Goal: Complete application form

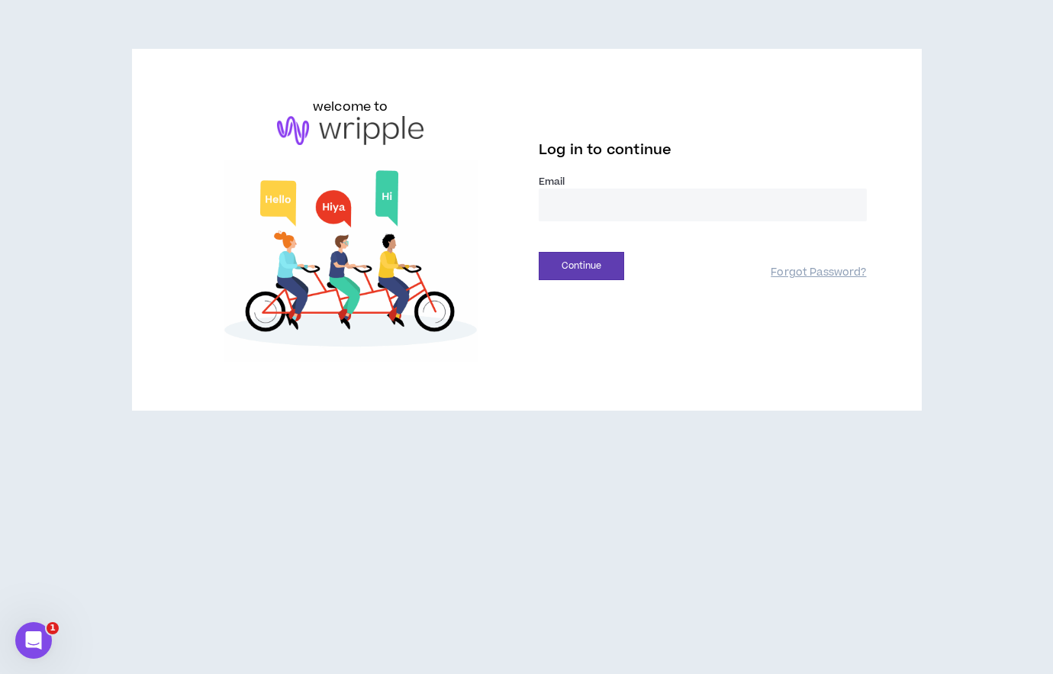
click at [573, 206] on input "email" at bounding box center [703, 204] width 328 height 33
type input "**********"
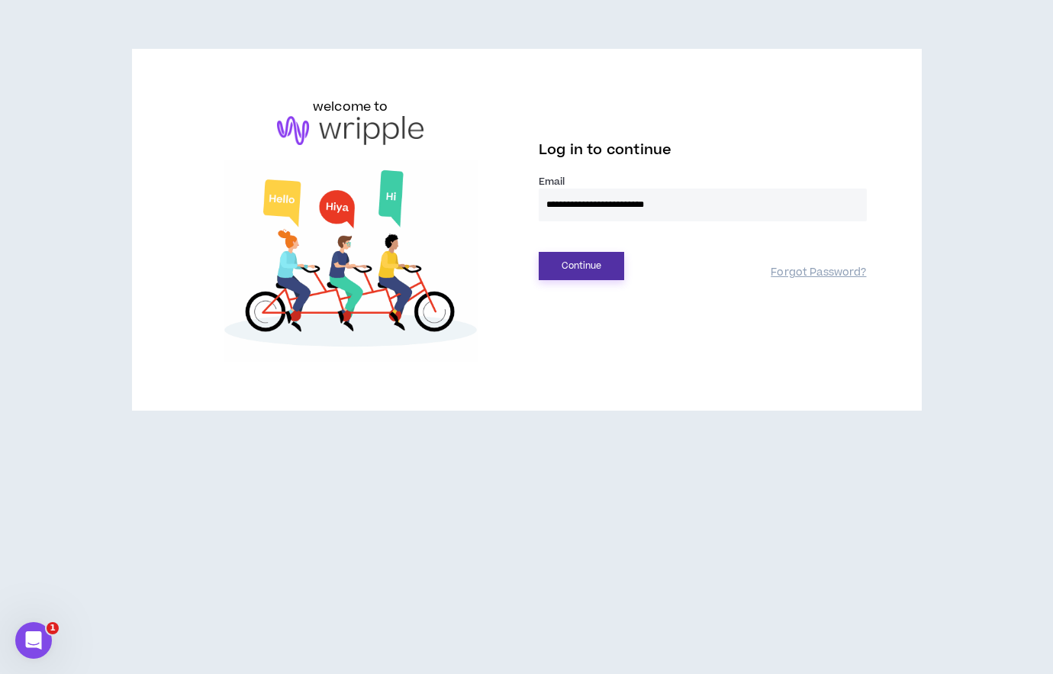
click at [596, 257] on button "Continue" at bounding box center [581, 266] width 85 height 28
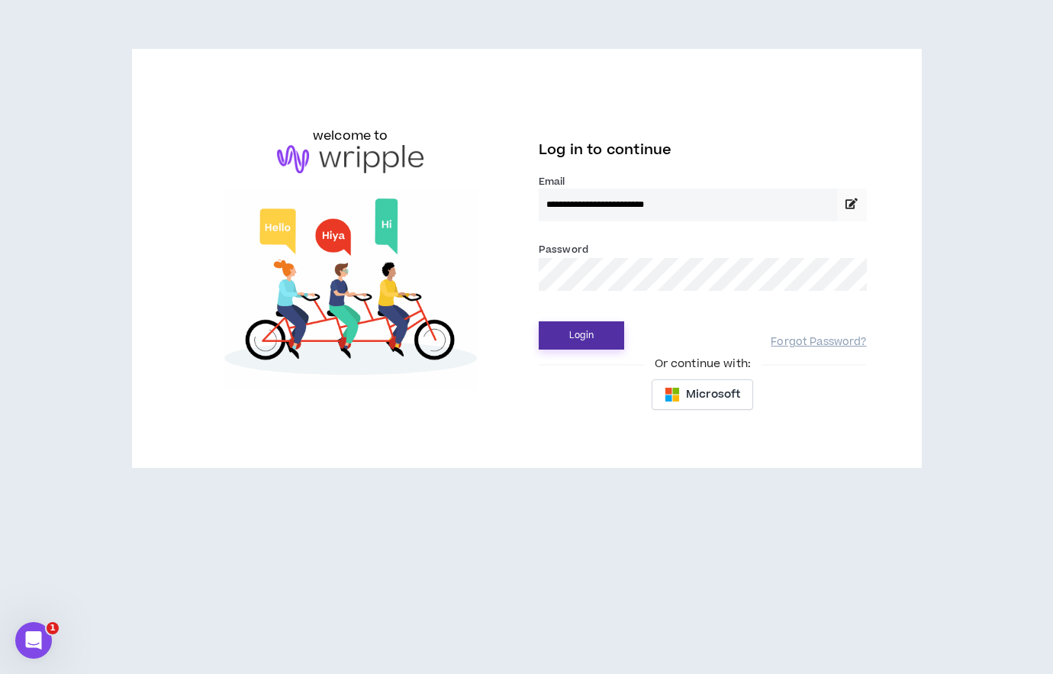
click at [586, 336] on button "Login" at bounding box center [581, 335] width 85 height 28
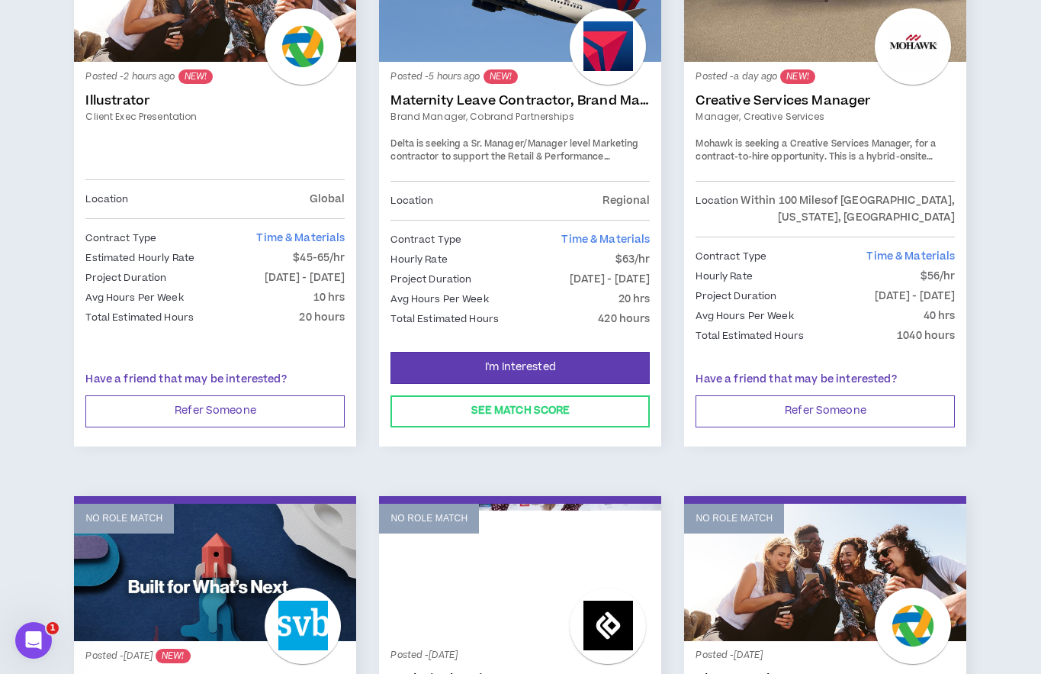
scroll to position [252, 0]
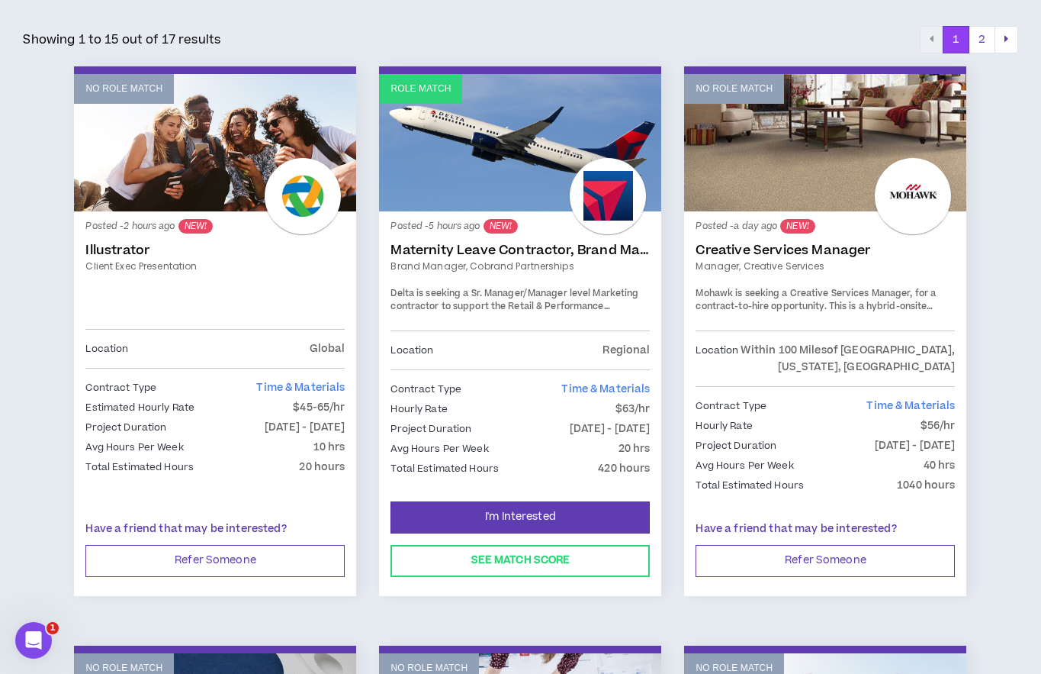
click at [769, 249] on link "Creative Services Manager" at bounding box center [825, 250] width 259 height 15
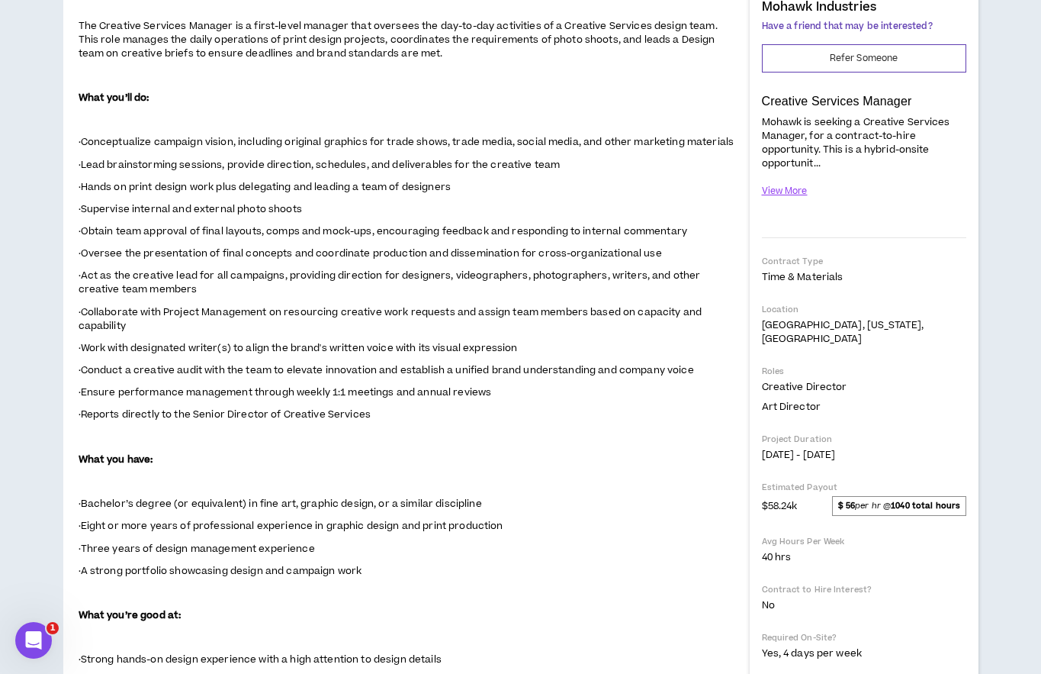
scroll to position [342, 0]
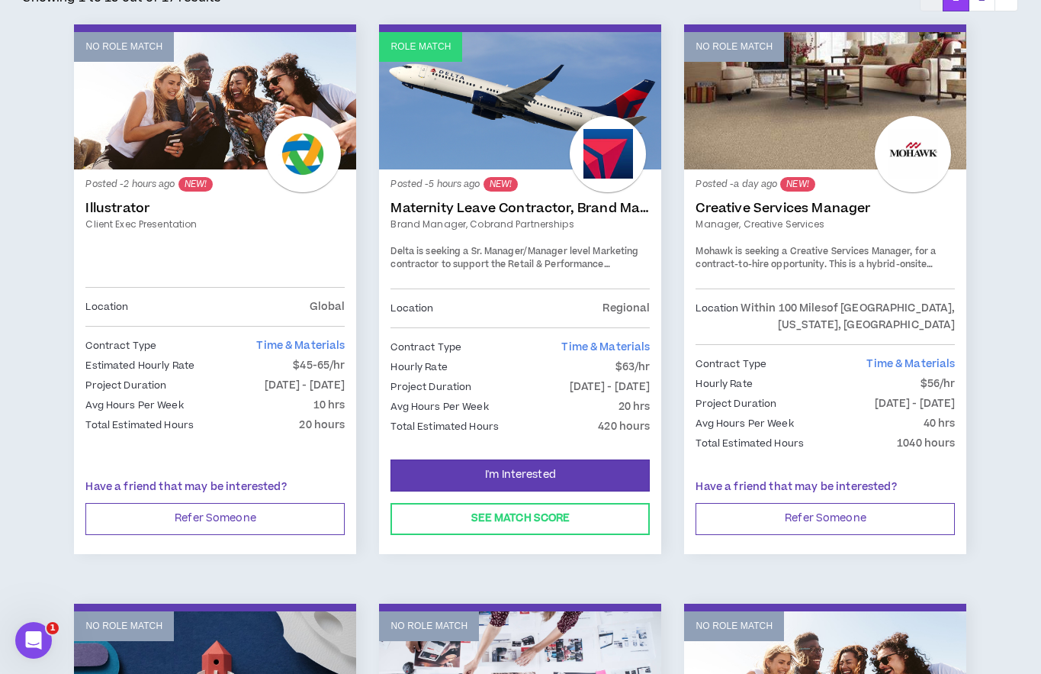
scroll to position [265, 0]
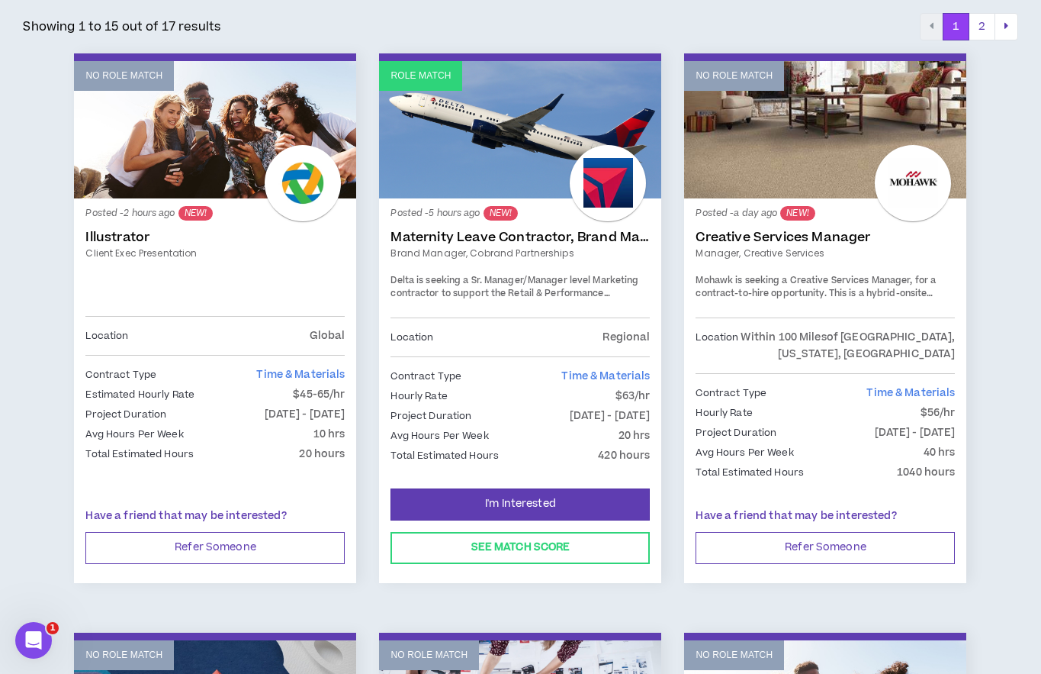
click at [464, 233] on link "Maternity Leave Contractor, Brand Marketing Manager (Cobrand Partnerships)" at bounding box center [520, 237] width 259 height 15
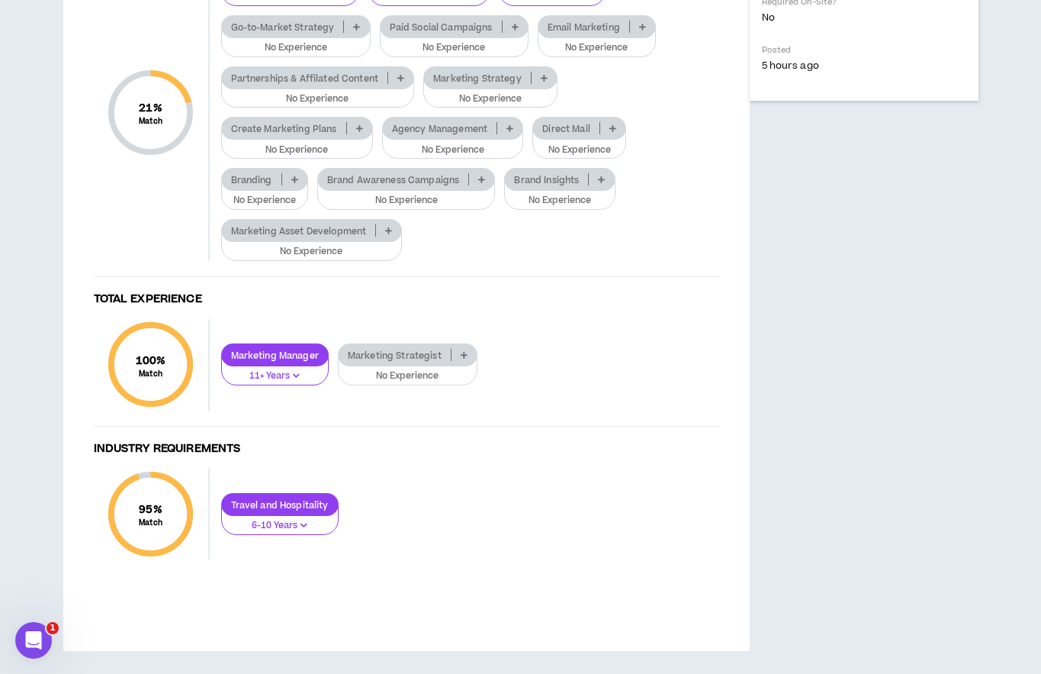
scroll to position [983, 0]
click at [542, 82] on icon at bounding box center [544, 78] width 7 height 8
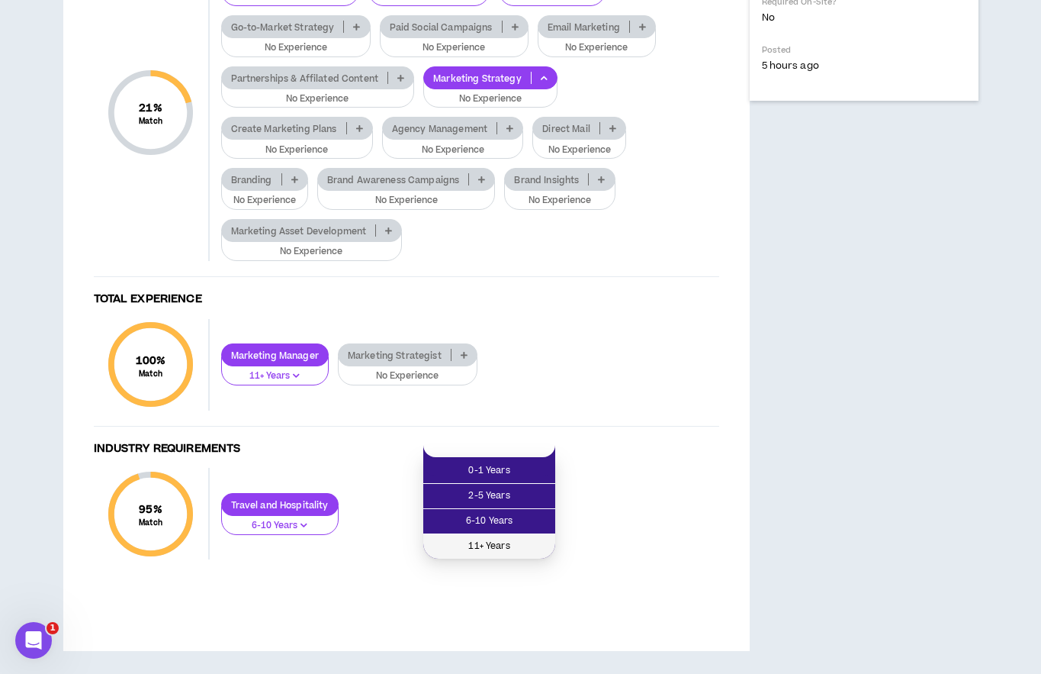
click at [494, 538] on span "11+ Years" at bounding box center [490, 546] width 114 height 17
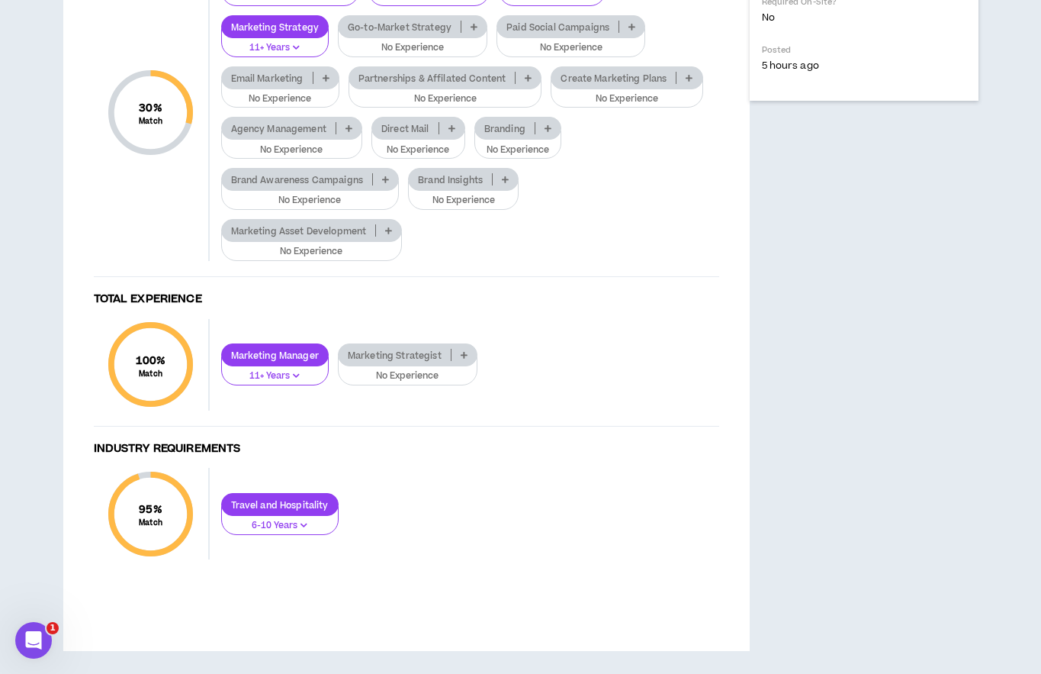
click at [529, 82] on icon at bounding box center [528, 78] width 7 height 8
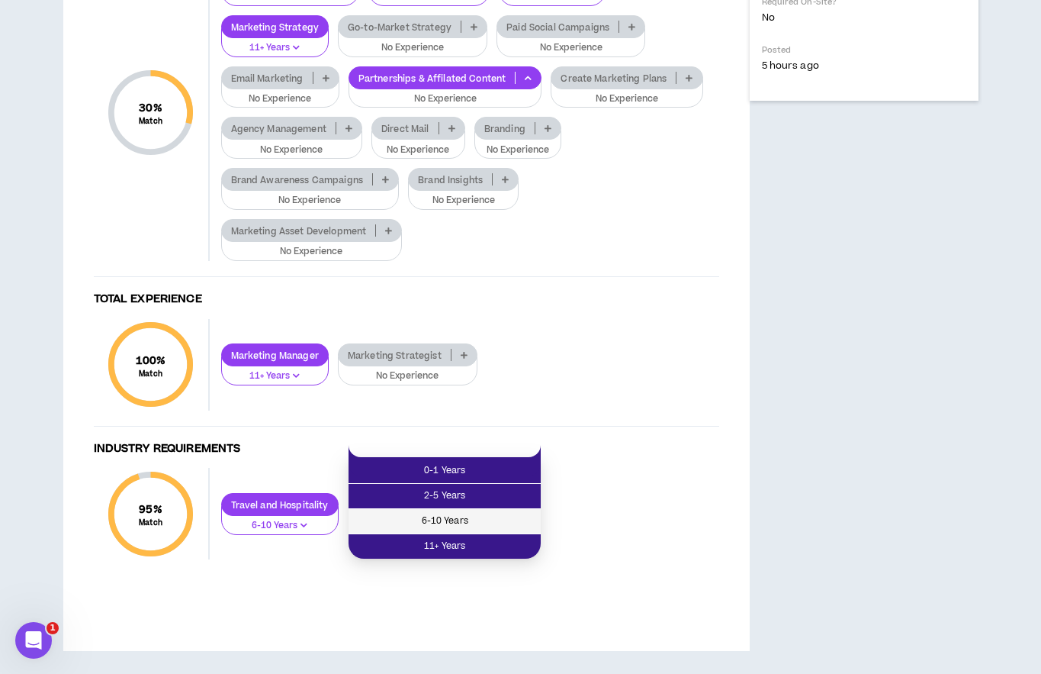
click at [479, 509] on li "6-10 Years" at bounding box center [445, 521] width 192 height 25
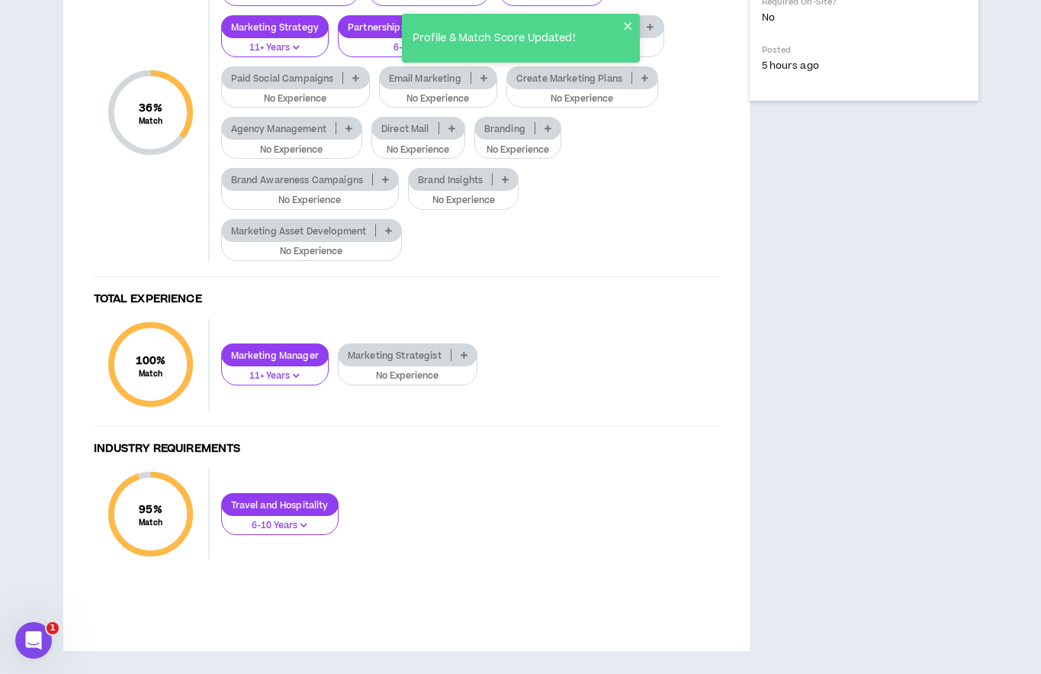
click at [552, 134] on p at bounding box center [547, 128] width 25 height 12
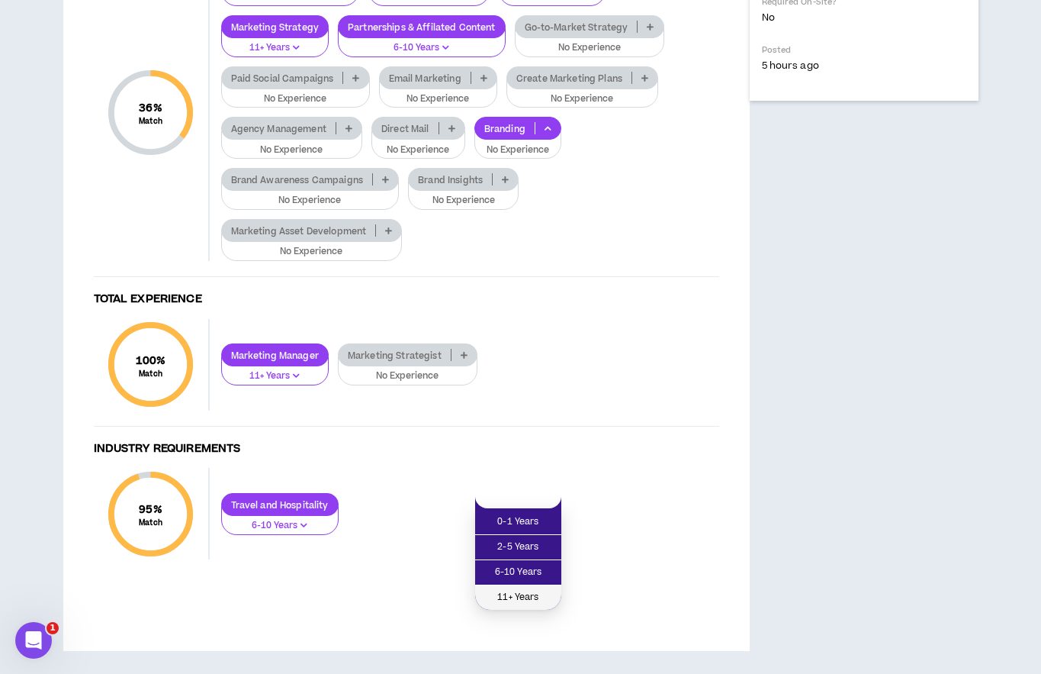
click at [536, 589] on span "11+ Years" at bounding box center [518, 597] width 68 height 17
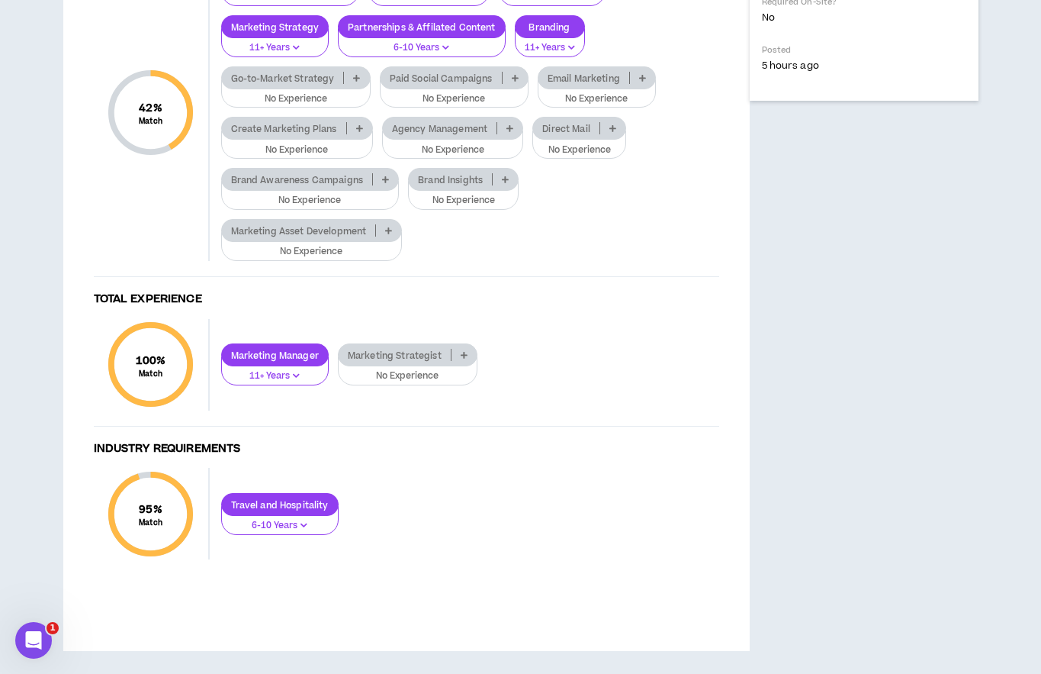
click at [509, 185] on p at bounding box center [505, 179] width 25 height 12
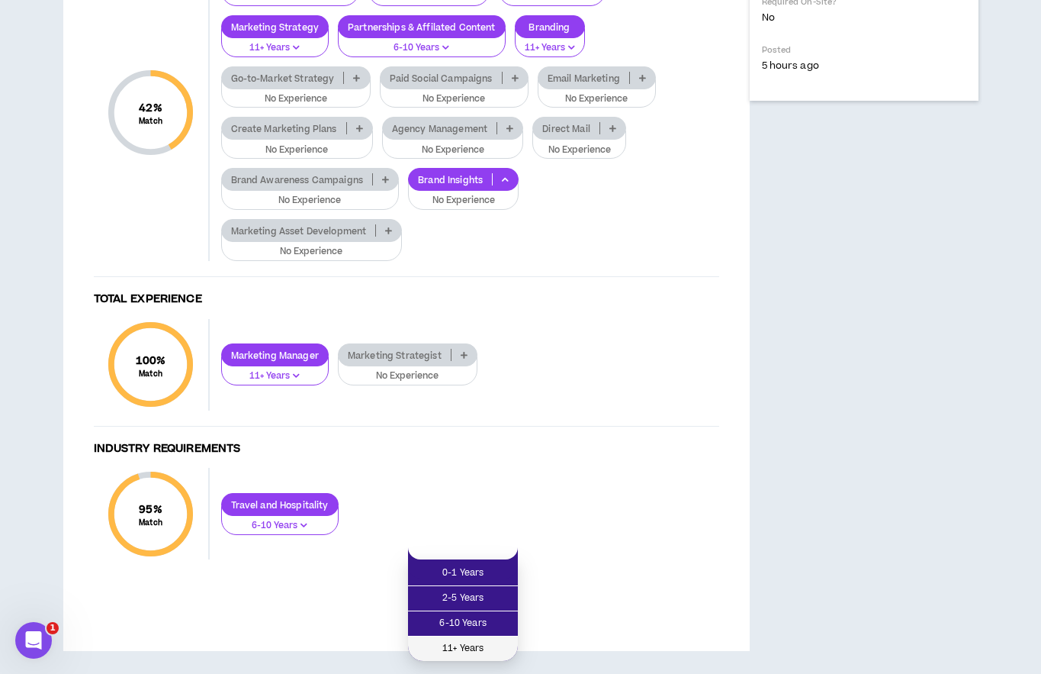
click at [472, 640] on span "11+ Years" at bounding box center [463, 648] width 92 height 17
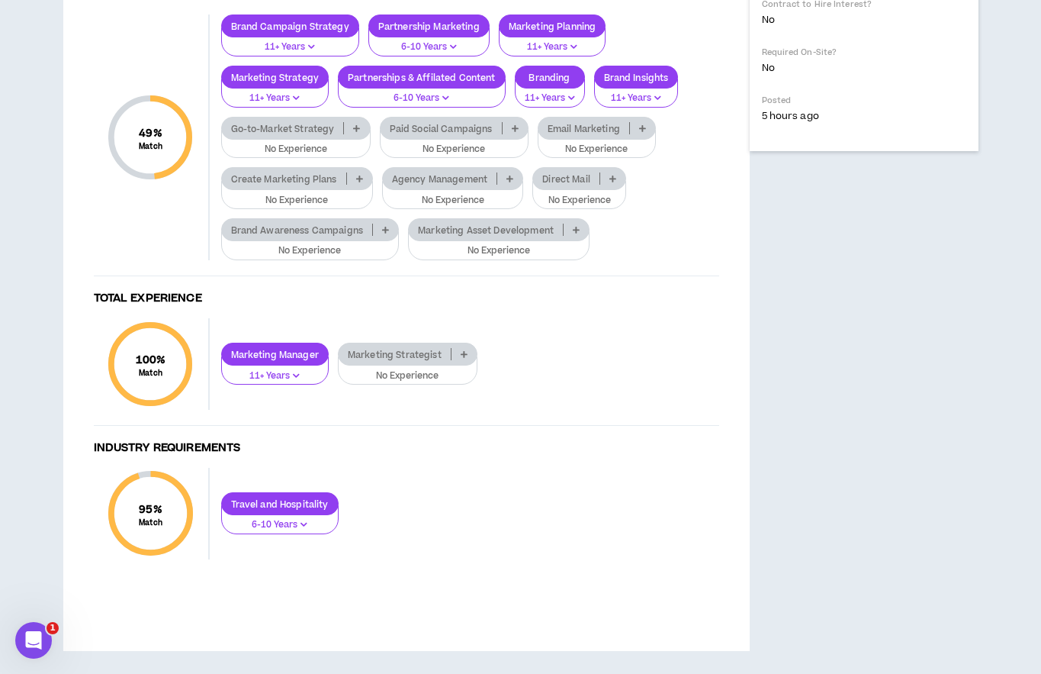
click at [387, 233] on icon at bounding box center [385, 230] width 7 height 8
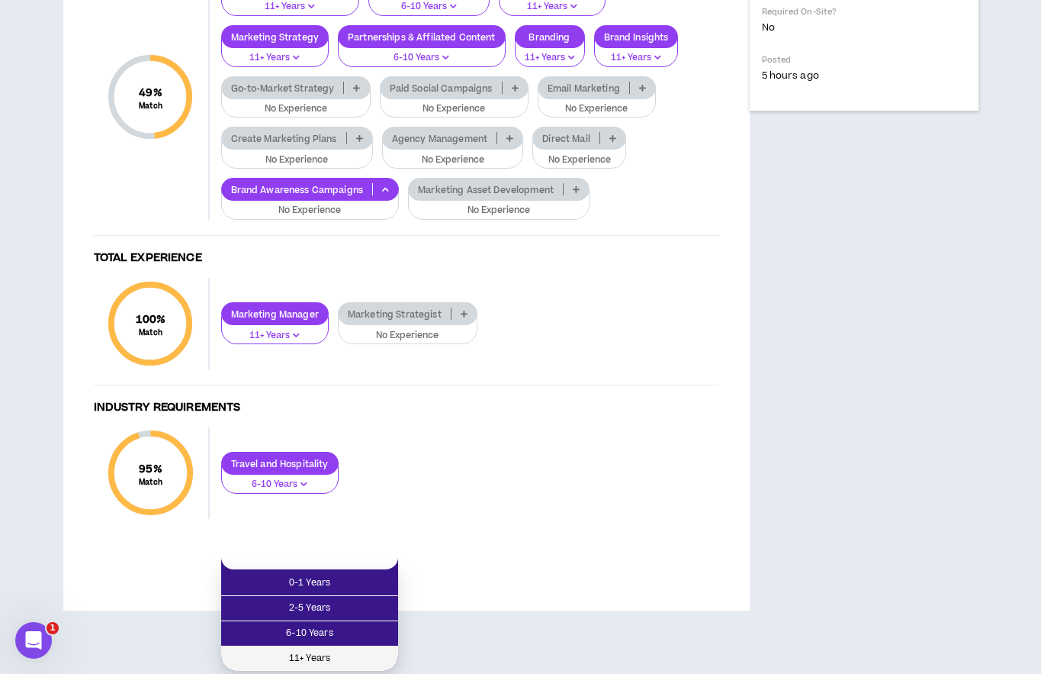
click at [345, 650] on span "11+ Years" at bounding box center [309, 658] width 159 height 17
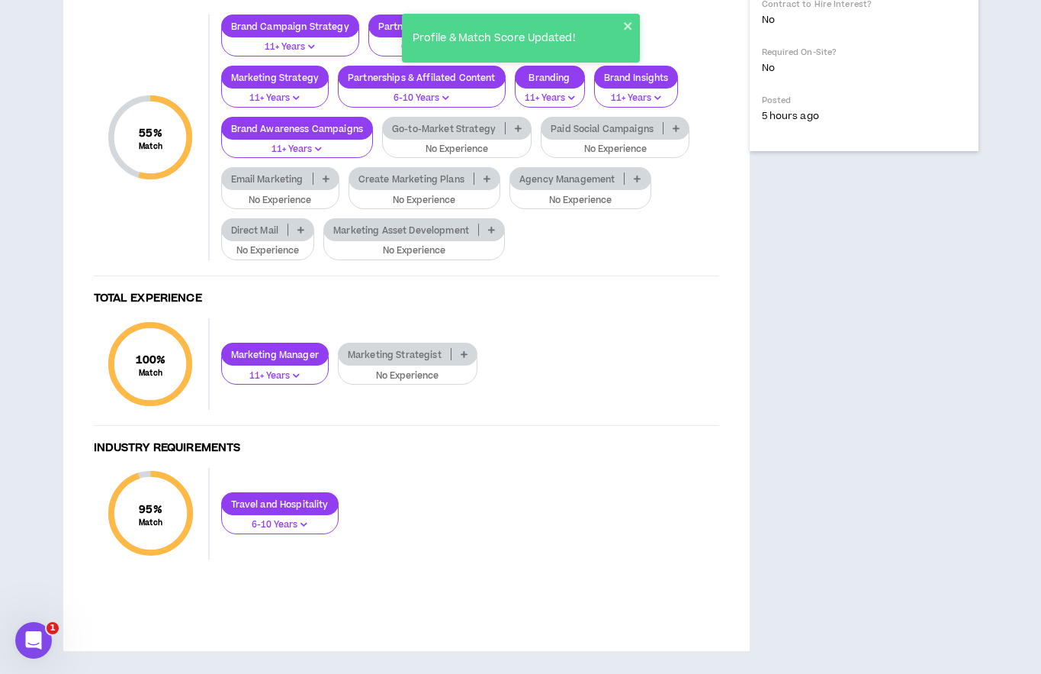
click at [486, 182] on icon at bounding box center [487, 179] width 7 height 8
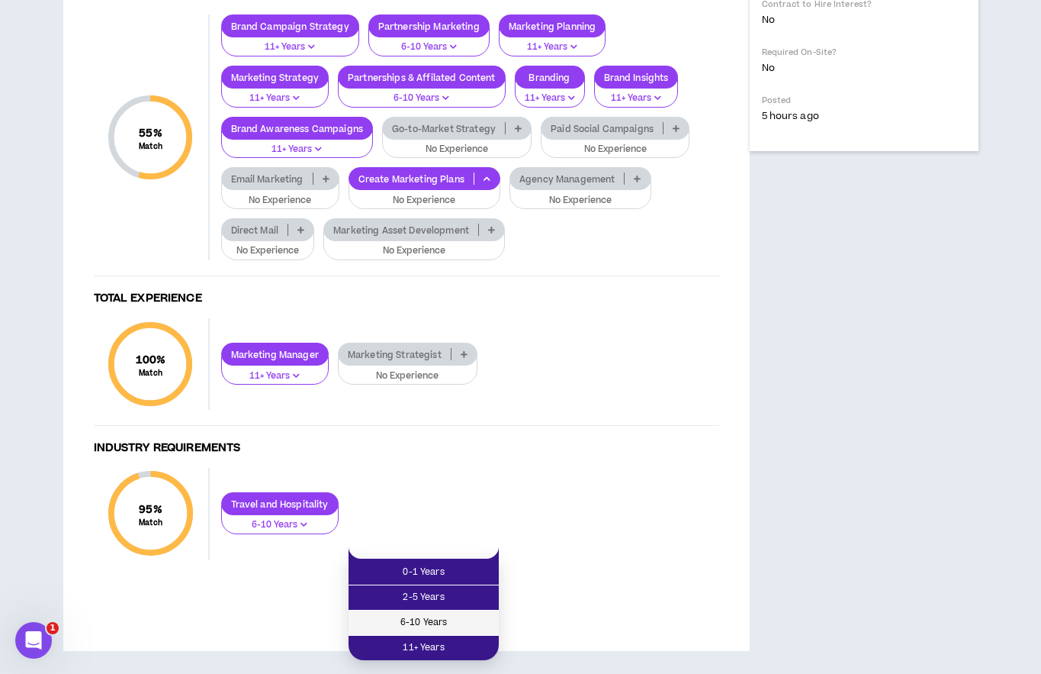
click at [442, 614] on span "6-10 Years" at bounding box center [424, 622] width 132 height 17
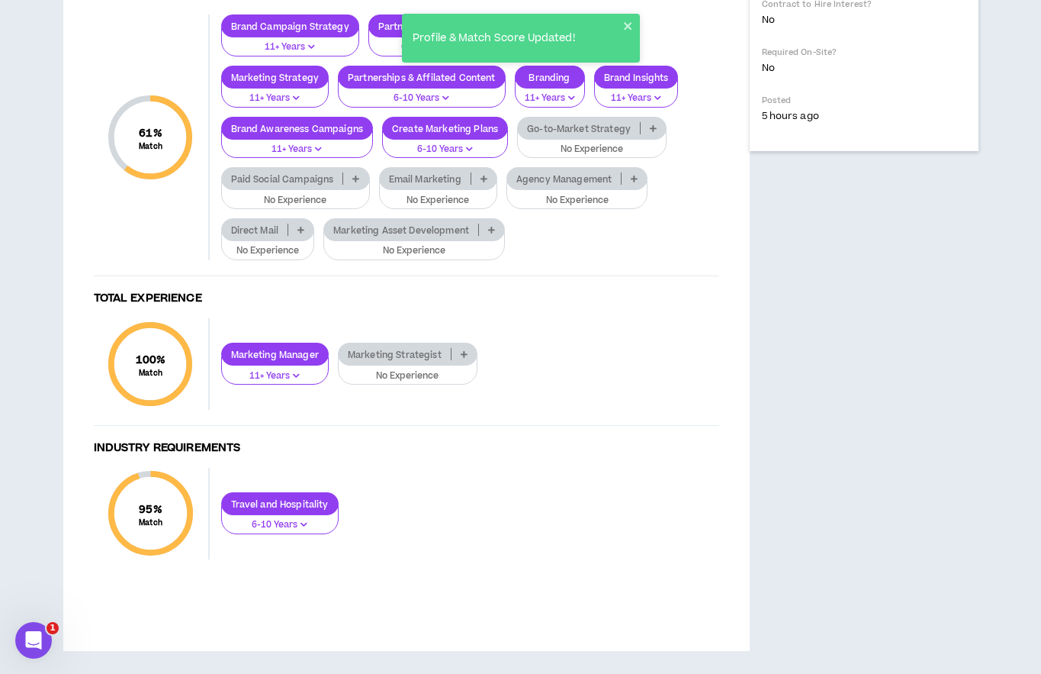
click at [632, 182] on icon at bounding box center [634, 179] width 7 height 8
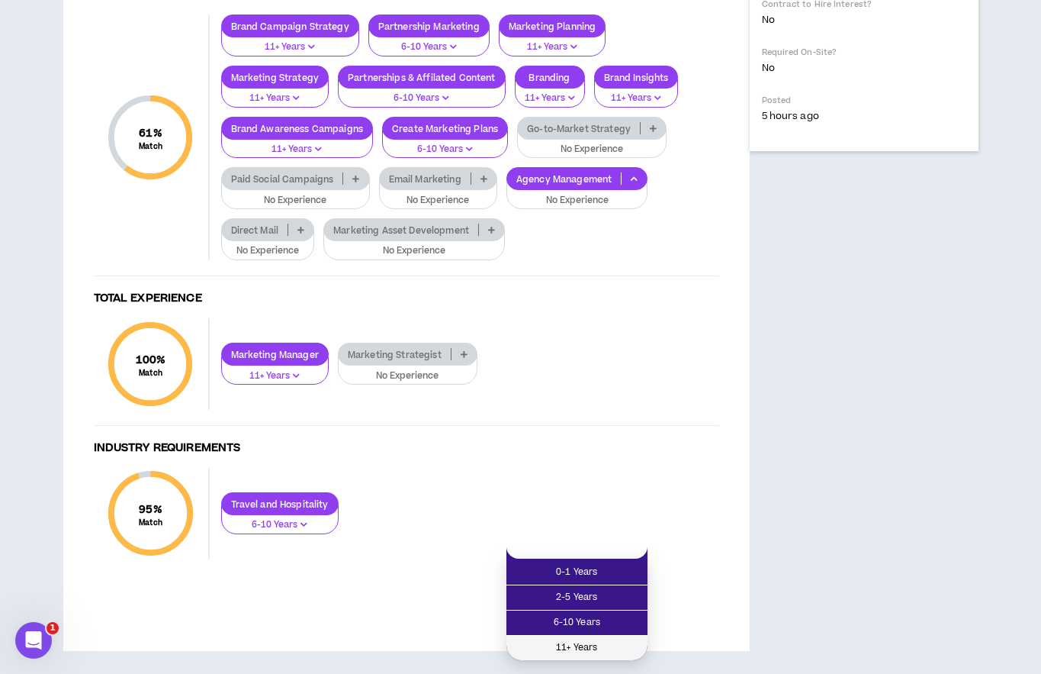
click at [602, 639] on span "11+ Years" at bounding box center [577, 647] width 123 height 17
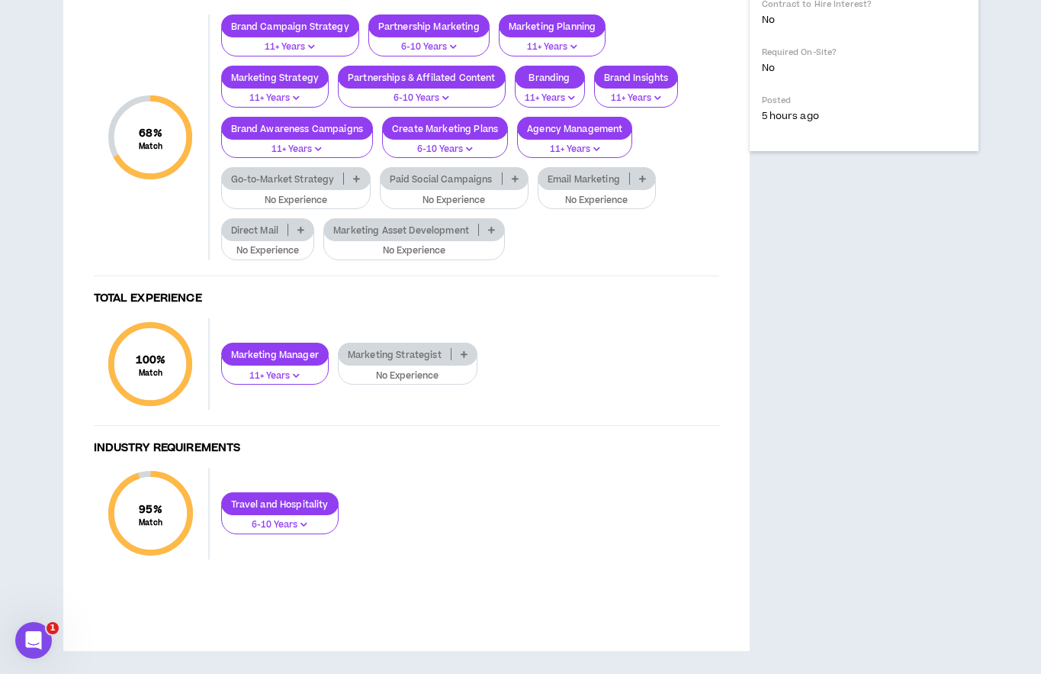
click at [360, 185] on p at bounding box center [356, 178] width 25 height 12
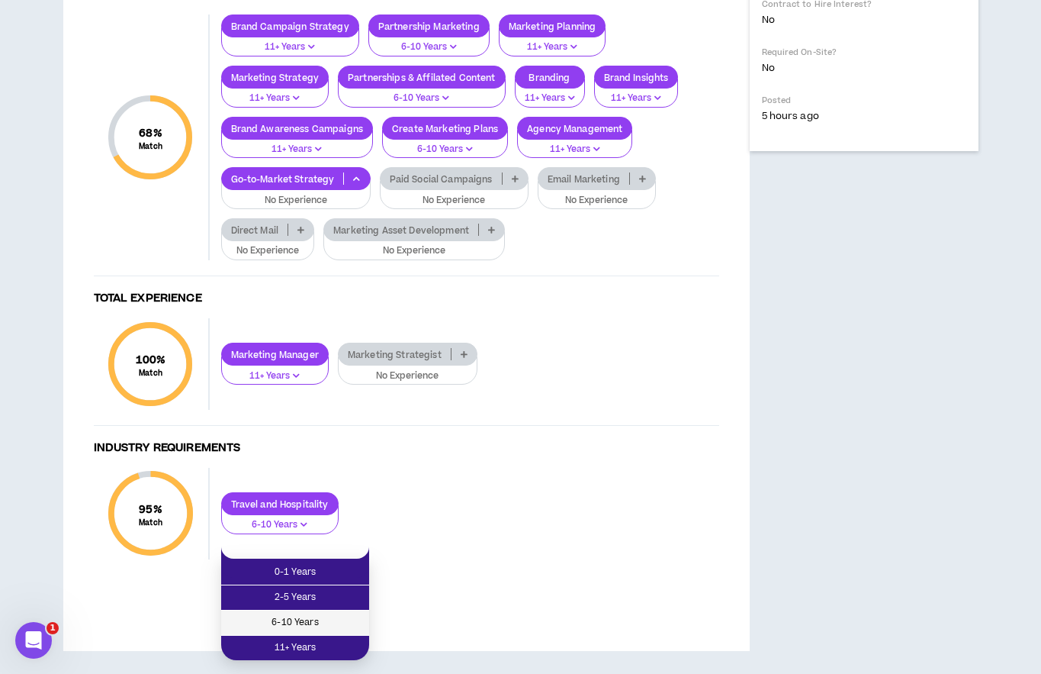
click at [332, 614] on span "6-10 Years" at bounding box center [295, 622] width 130 height 17
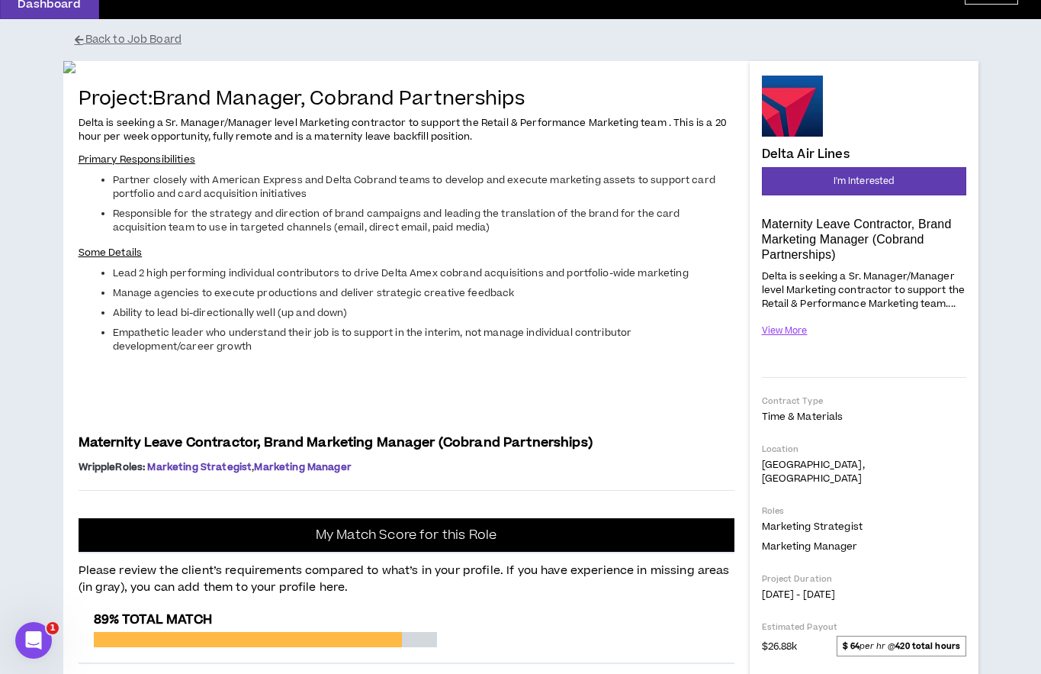
scroll to position [169, 0]
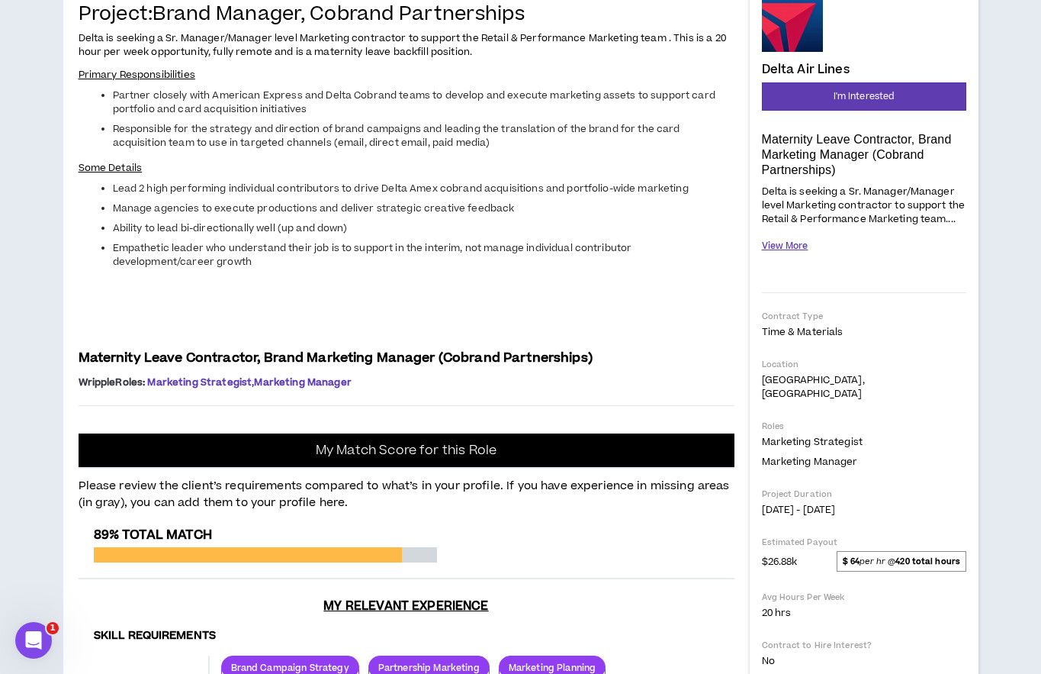
click at [790, 247] on button "View More" at bounding box center [785, 246] width 47 height 27
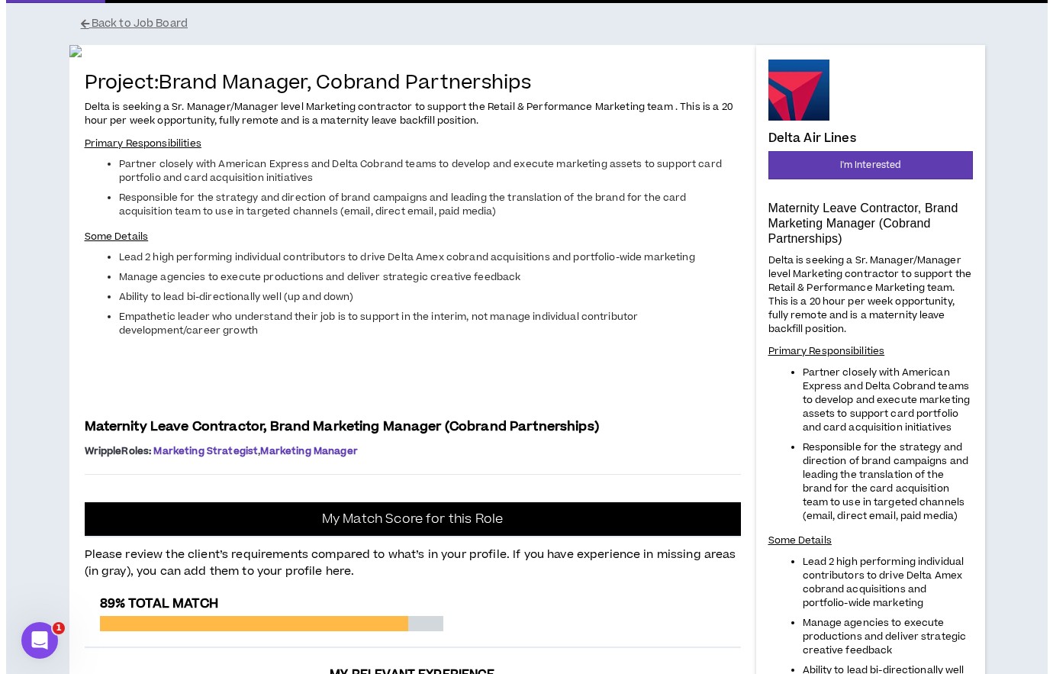
scroll to position [0, 0]
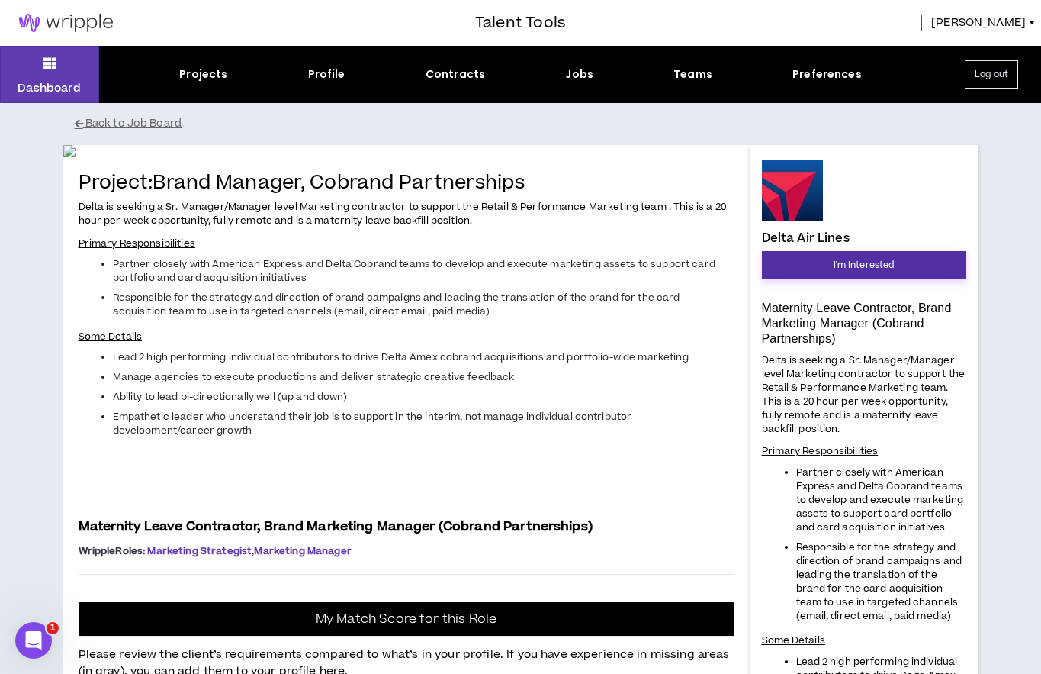
click at [859, 267] on span "I'm Interested" at bounding box center [864, 265] width 61 height 14
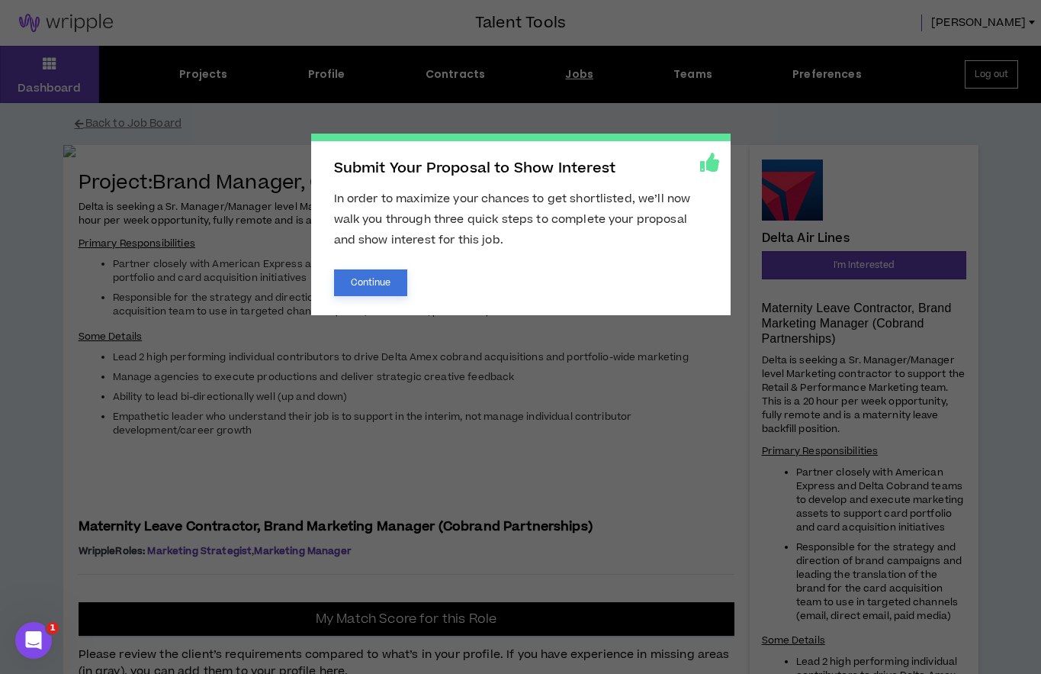
click at [369, 275] on button "Continue" at bounding box center [371, 282] width 74 height 27
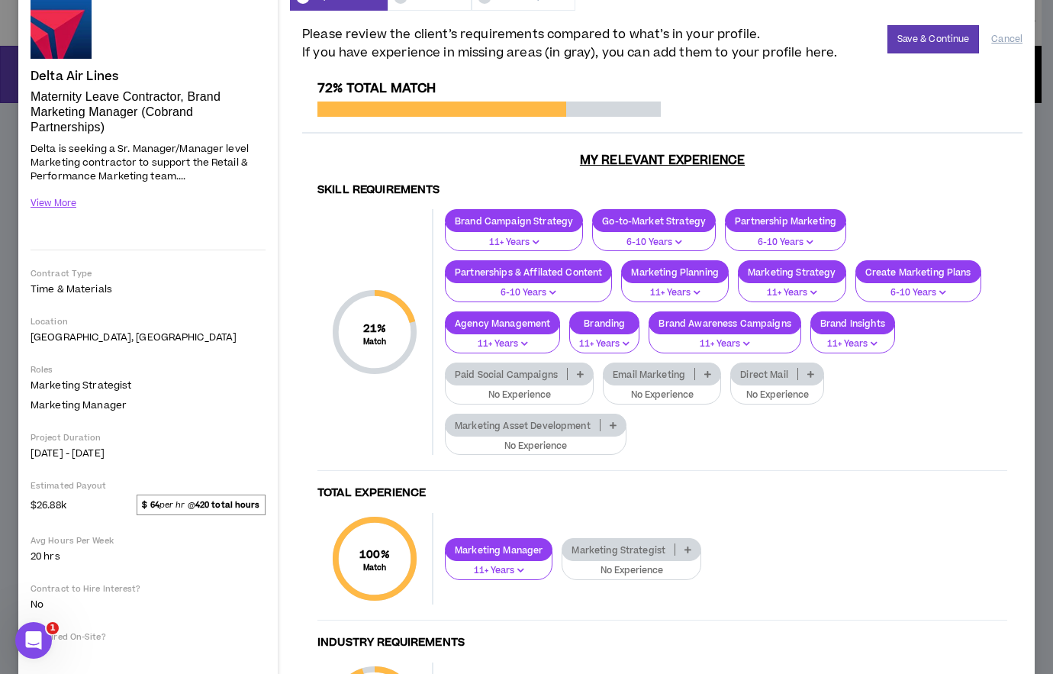
scroll to position [78, 0]
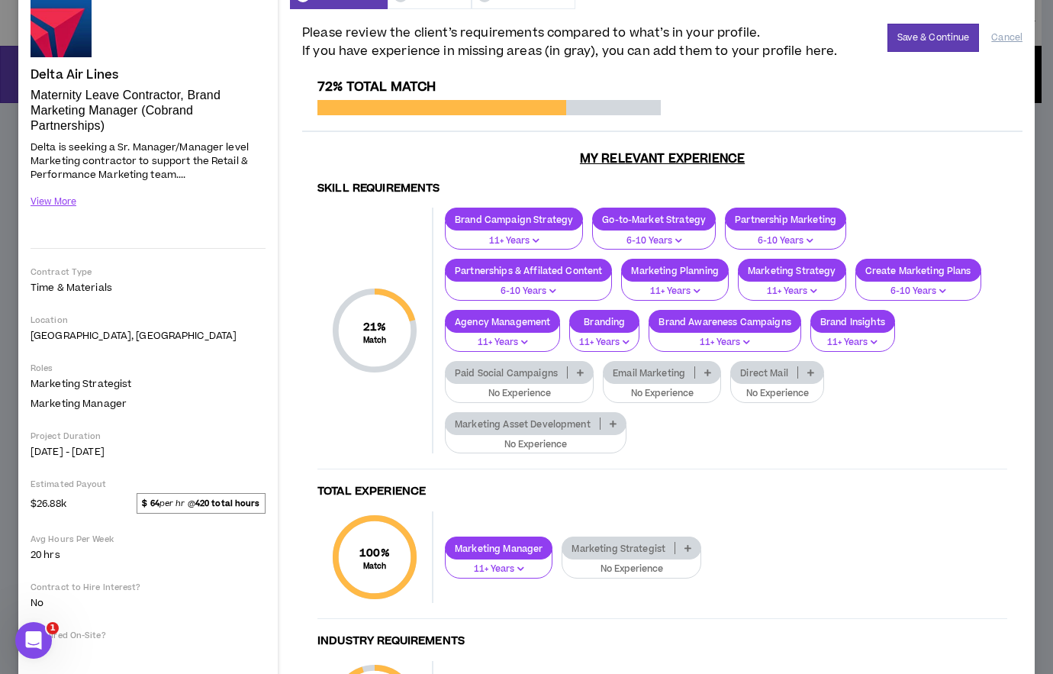
click at [811, 373] on icon at bounding box center [810, 372] width 7 height 8
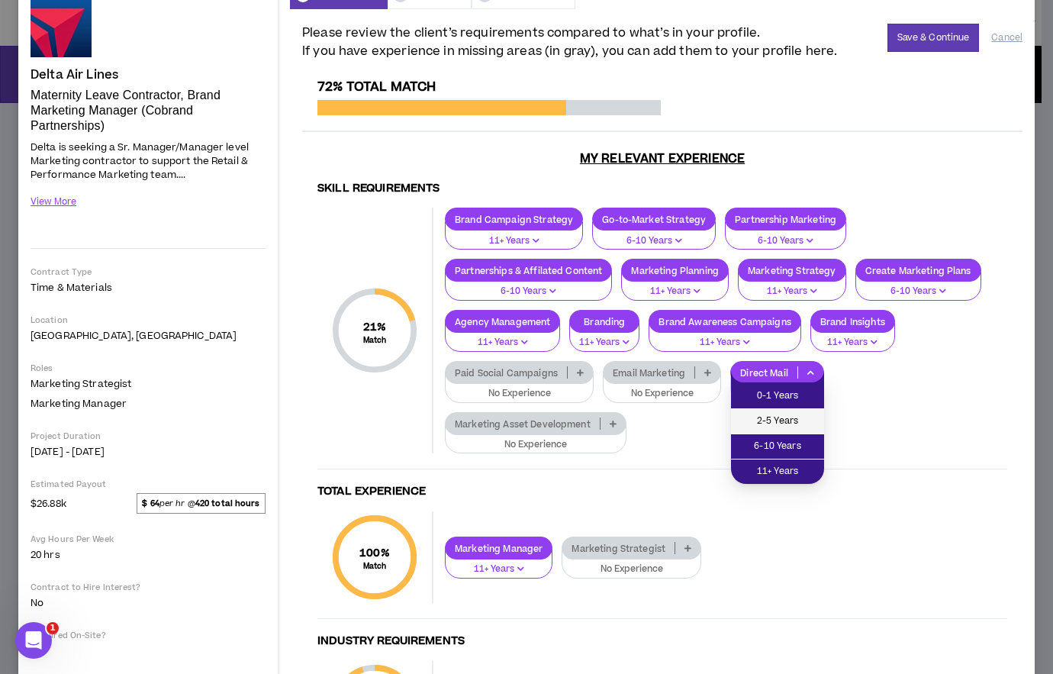
click at [802, 415] on span "2-5 Years" at bounding box center [777, 421] width 75 height 17
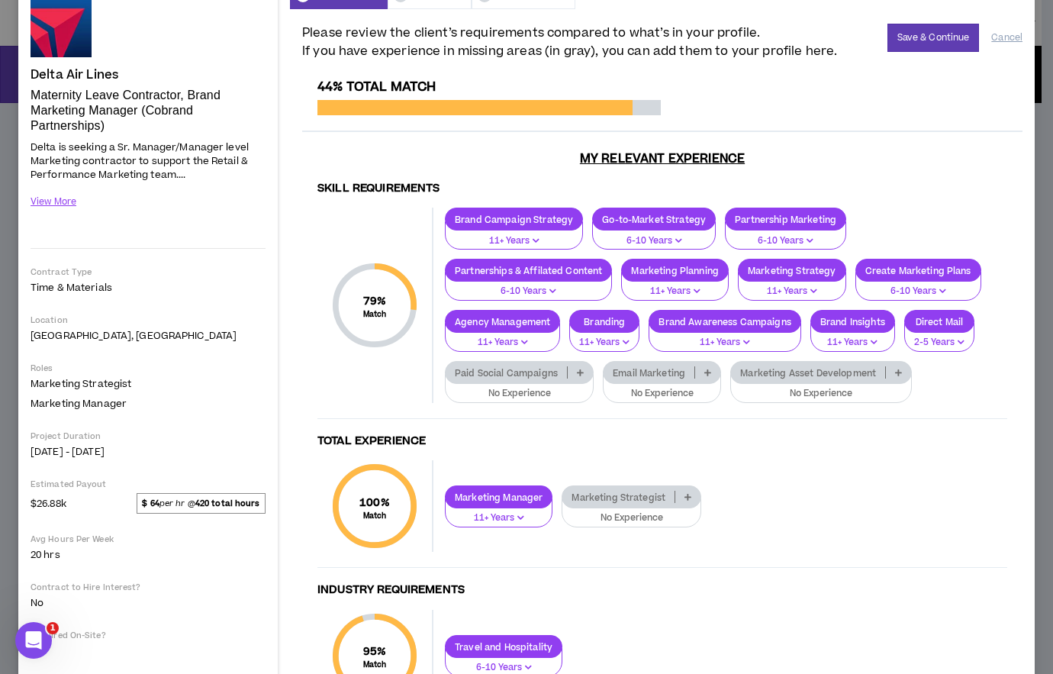
click at [705, 370] on icon at bounding box center [707, 372] width 7 height 8
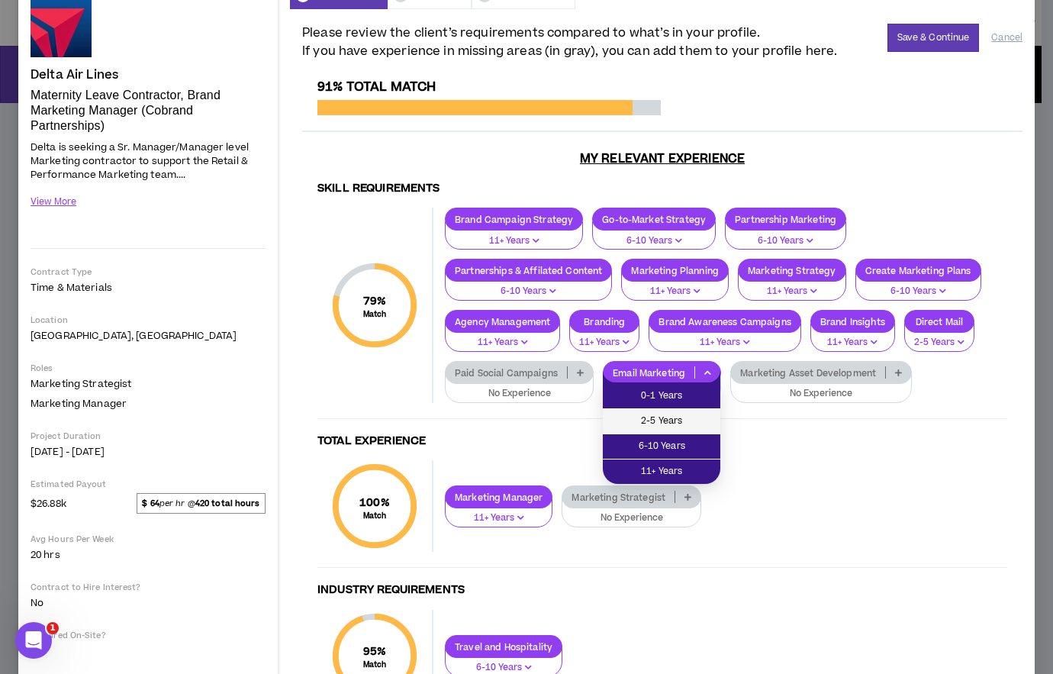
click at [692, 420] on span "2-5 Years" at bounding box center [661, 421] width 99 height 17
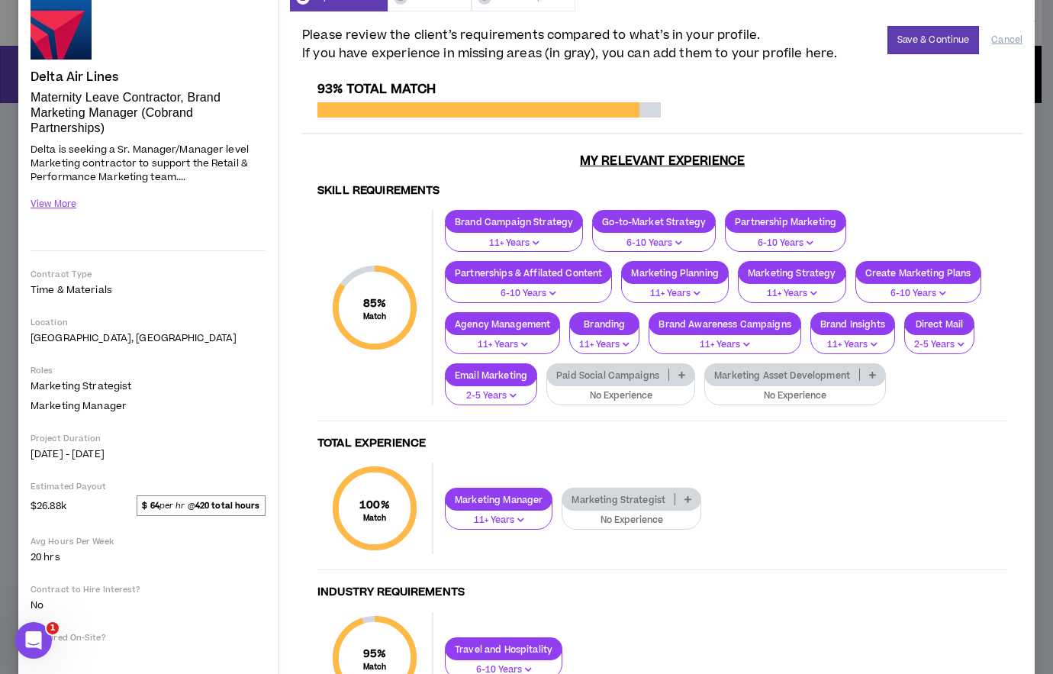
scroll to position [0, 0]
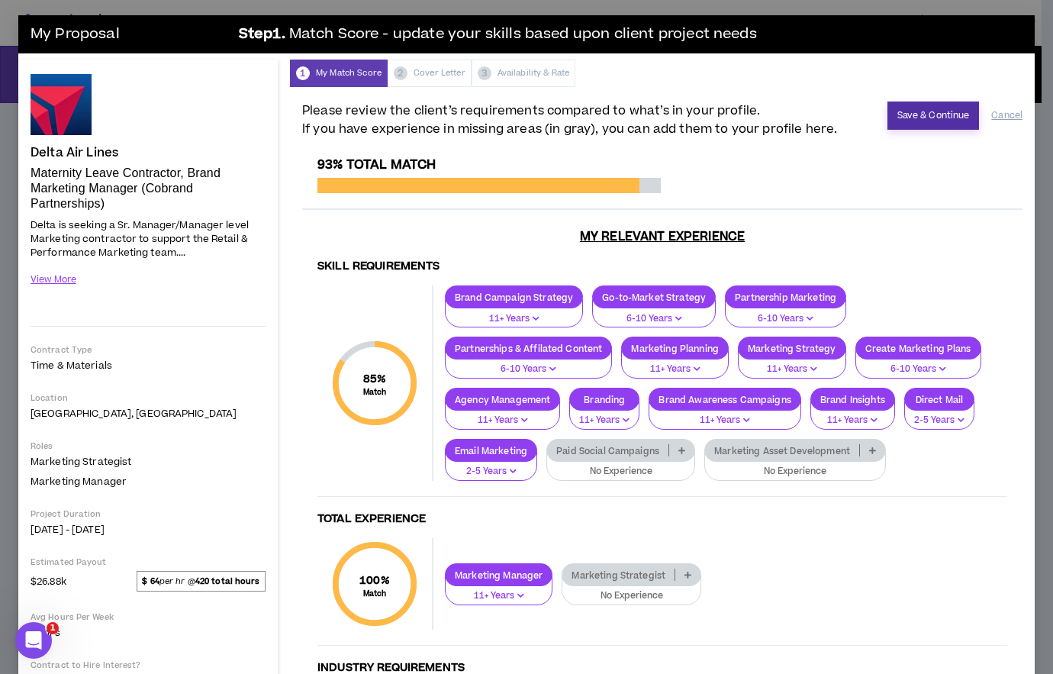
click at [912, 120] on button "Save & Continue" at bounding box center [933, 115] width 92 height 28
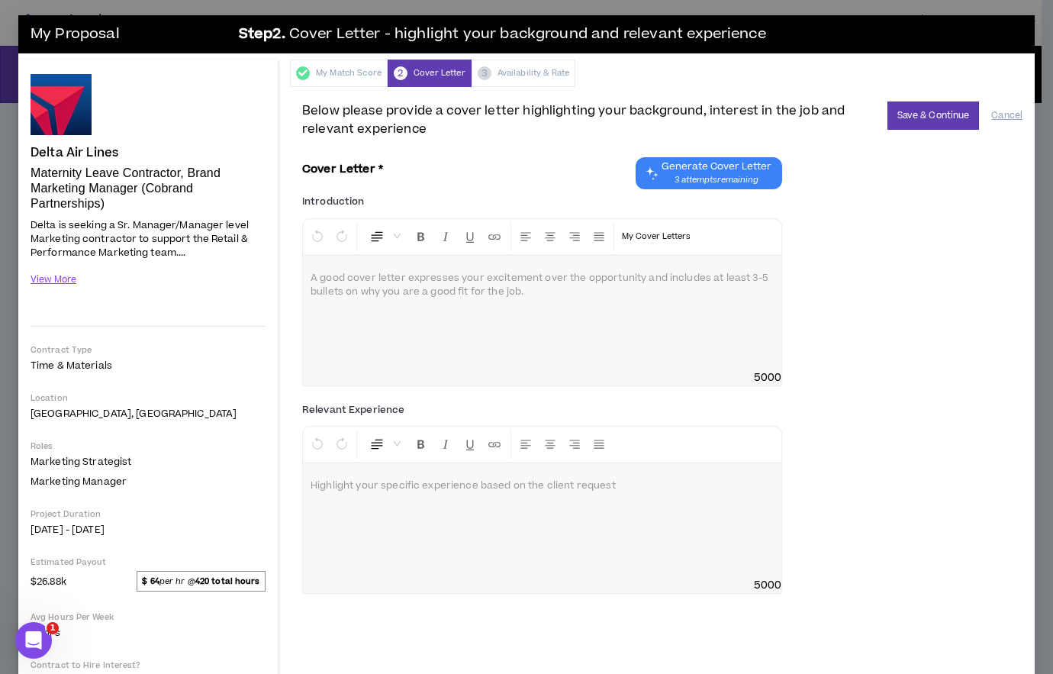
click at [696, 165] on span "Generate Cover Letter" at bounding box center [716, 166] width 110 height 12
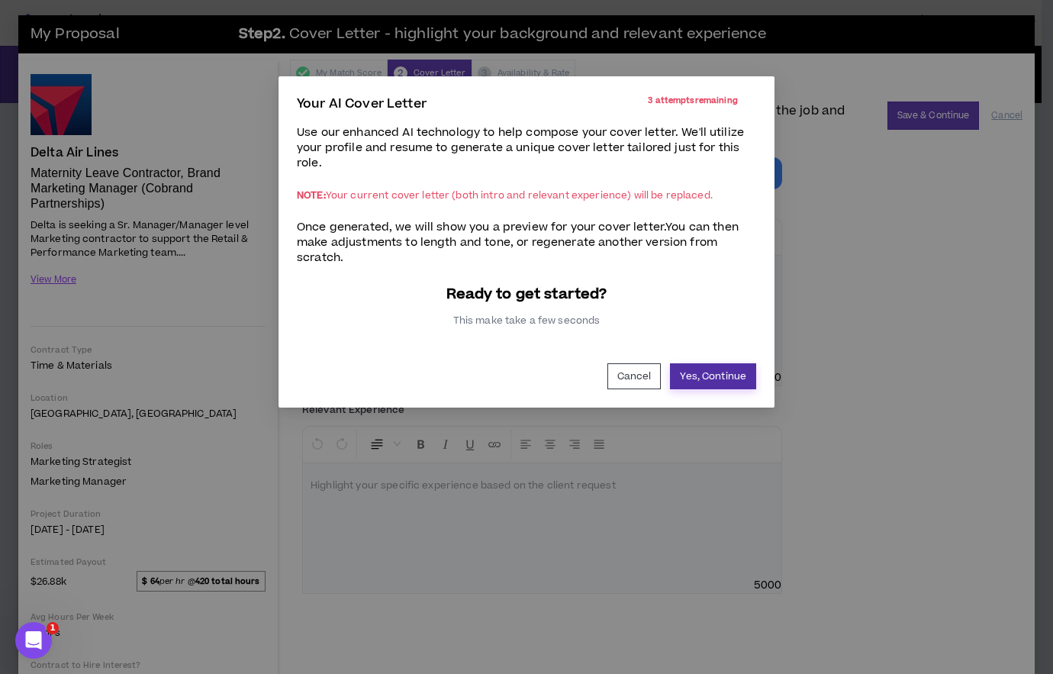
click at [705, 374] on button "Yes, Continue" at bounding box center [713, 376] width 86 height 26
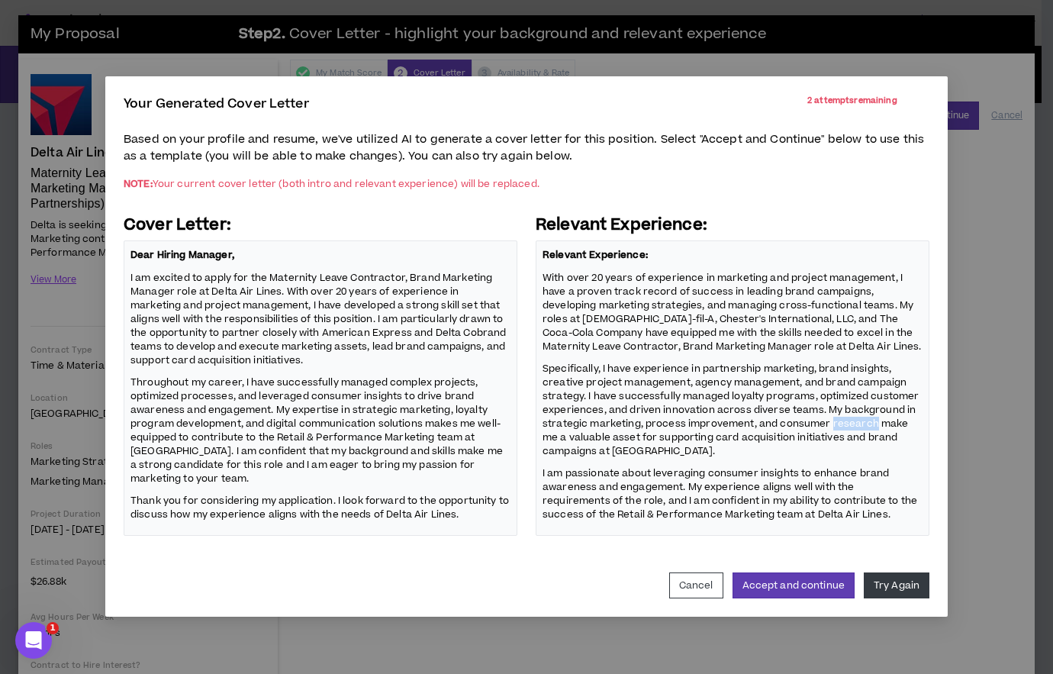
drag, startPoint x: 829, startPoint y: 423, endPoint x: 871, endPoint y: 419, distance: 42.1
click at [871, 419] on p "Specifically, I have experience in partnership marketing, brand insights, creat…" at bounding box center [732, 409] width 380 height 98
click at [865, 426] on p "Specifically, I have experience in partnership marketing, brand insights, creat…" at bounding box center [732, 409] width 380 height 98
drag, startPoint x: 872, startPoint y: 424, endPoint x: 828, endPoint y: 421, distance: 44.3
click at [828, 422] on p "Specifically, I have experience in partnership marketing, brand insights, creat…" at bounding box center [732, 409] width 380 height 98
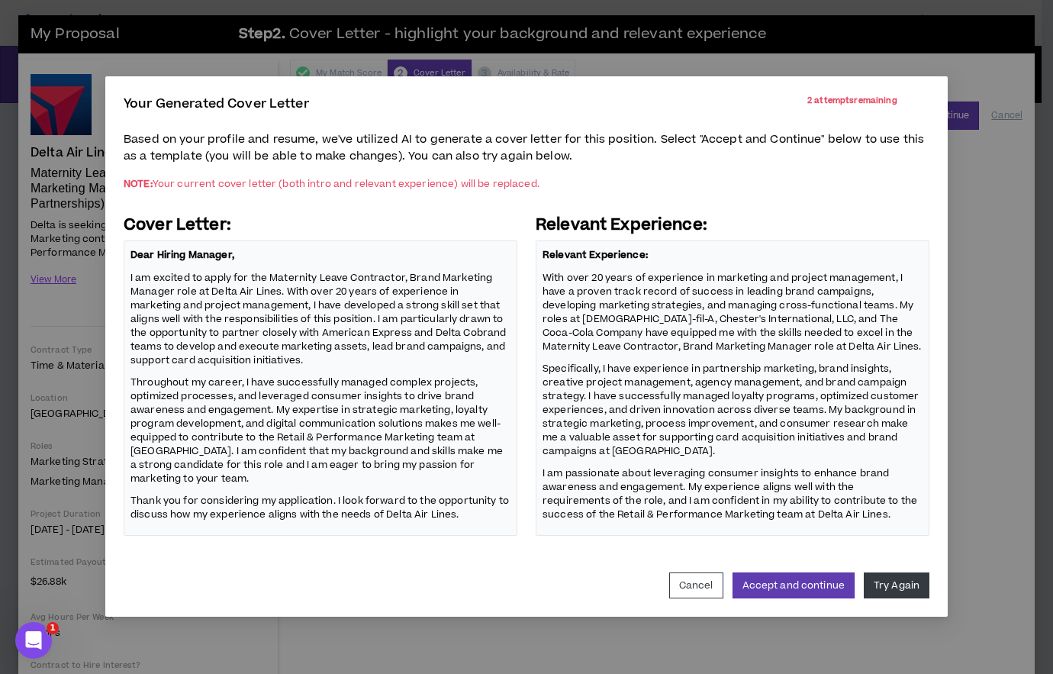
click at [660, 439] on p "Specifically, I have experience in partnership marketing, brand insights, creat…" at bounding box center [732, 409] width 380 height 98
click at [804, 581] on button "Accept and continue" at bounding box center [793, 585] width 122 height 26
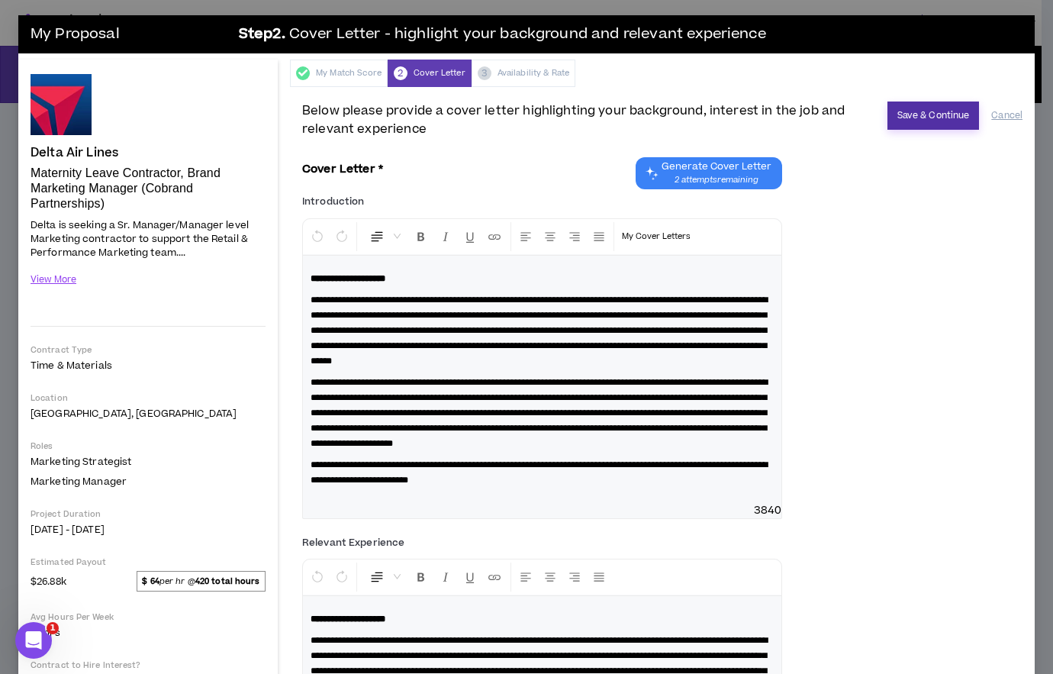
click at [907, 114] on button "Save & Continue" at bounding box center [933, 115] width 92 height 28
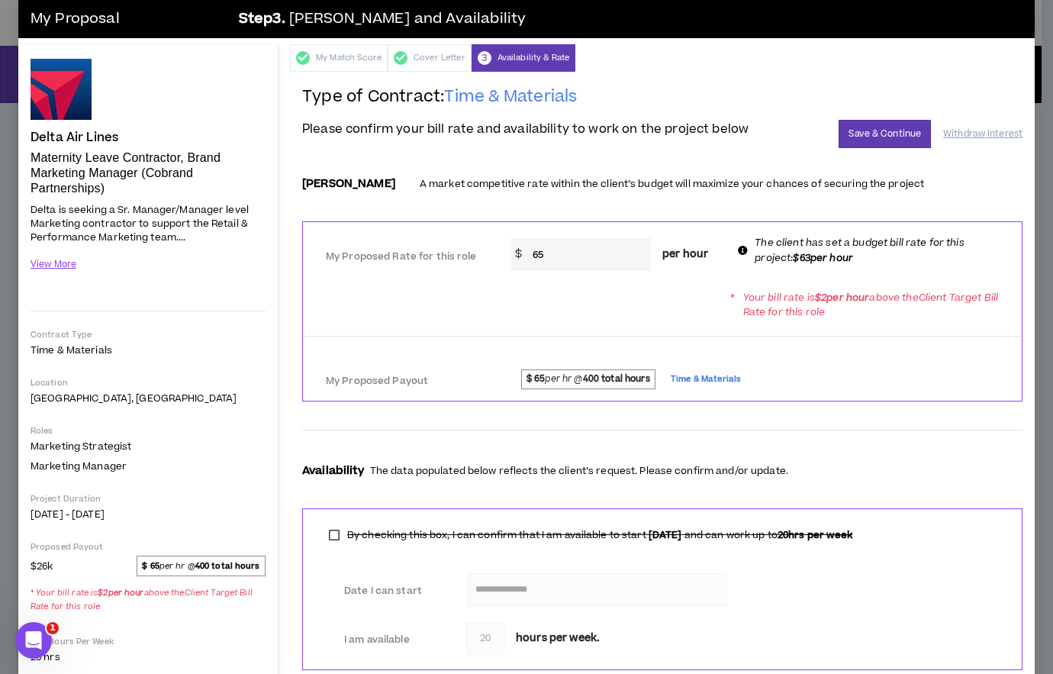
scroll to position [18, 0]
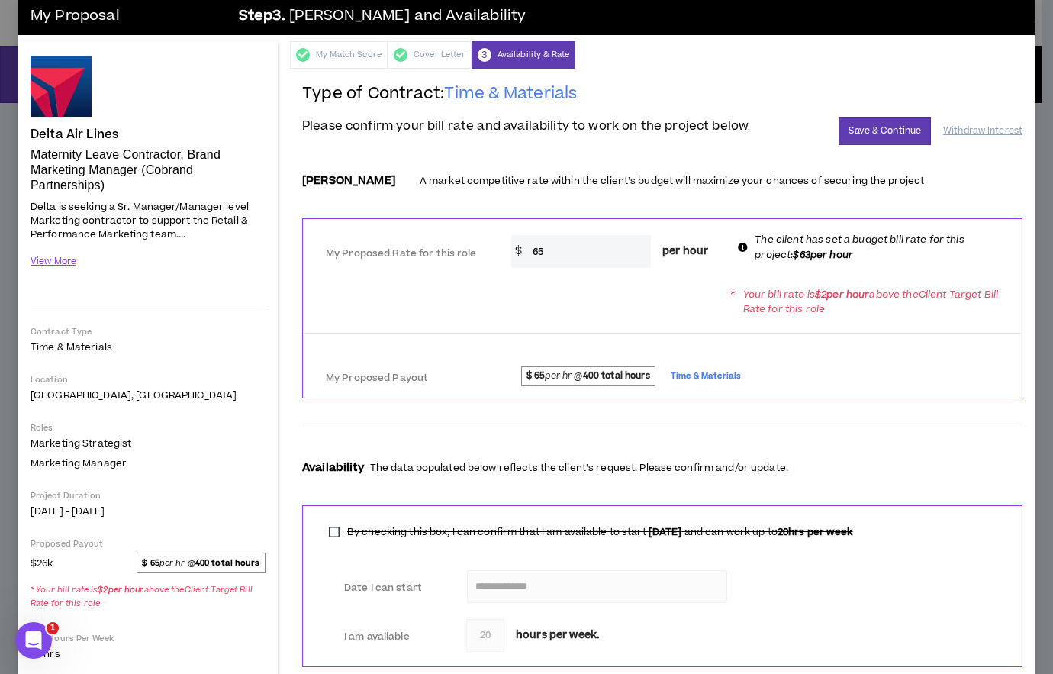
click at [540, 248] on input "65" at bounding box center [588, 251] width 126 height 33
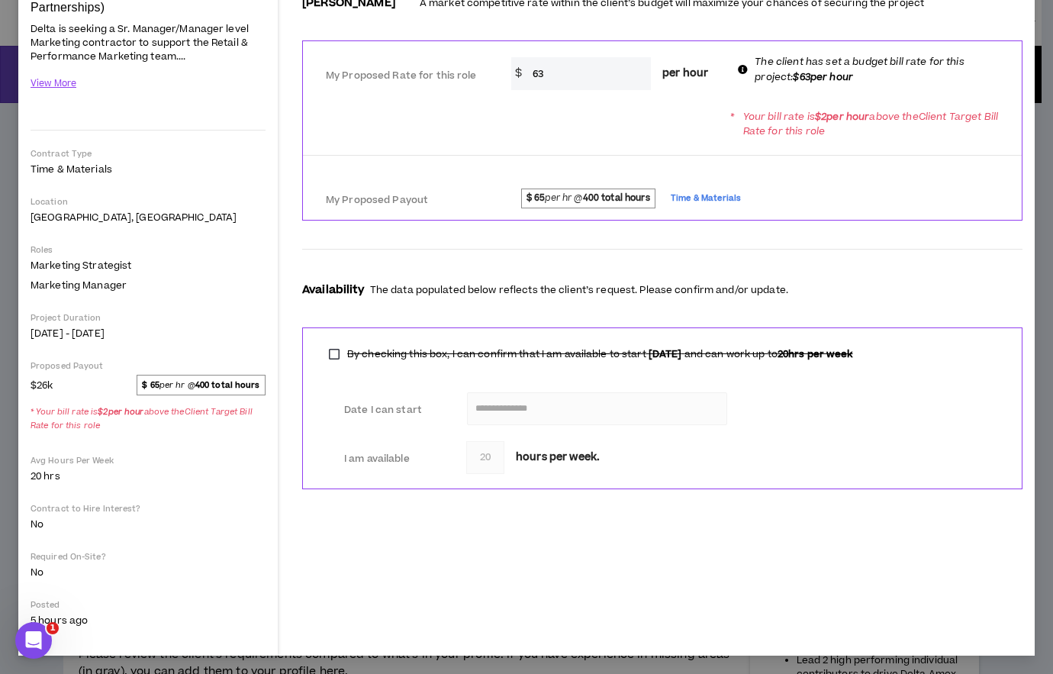
scroll to position [0, 0]
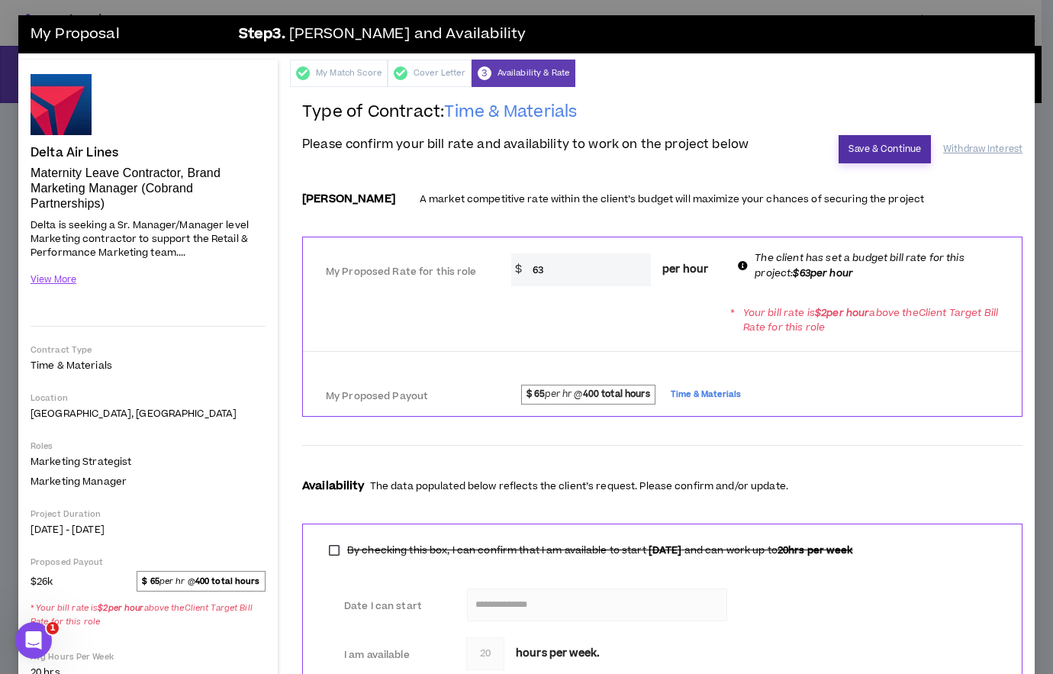
type input "63"
click at [881, 150] on button "Save & Continue" at bounding box center [884, 149] width 92 height 28
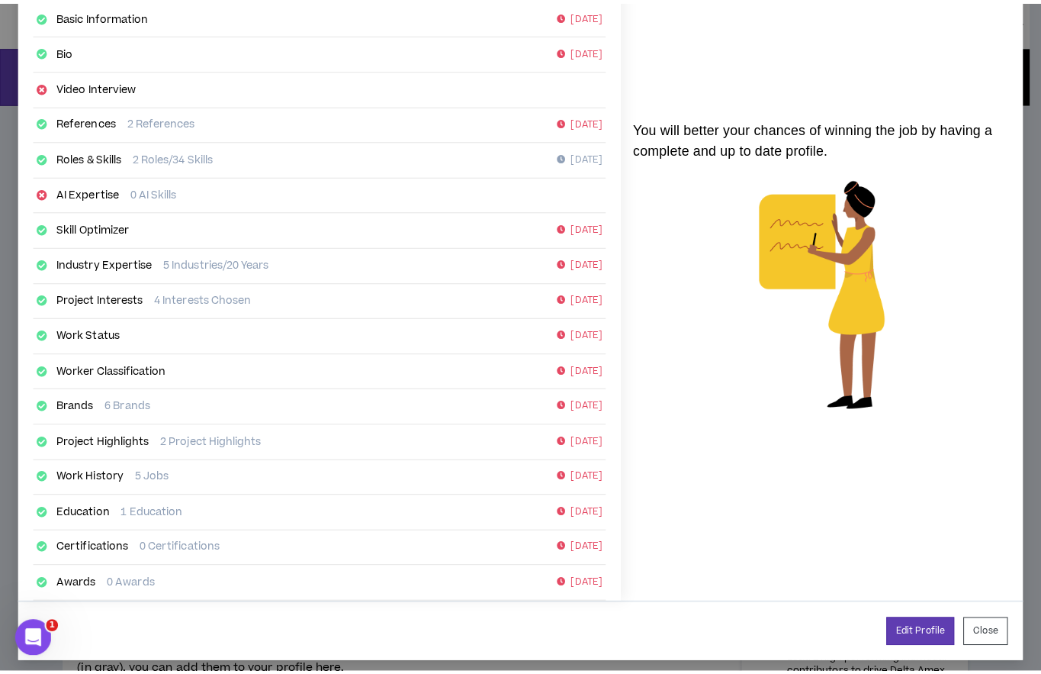
scroll to position [129, 0]
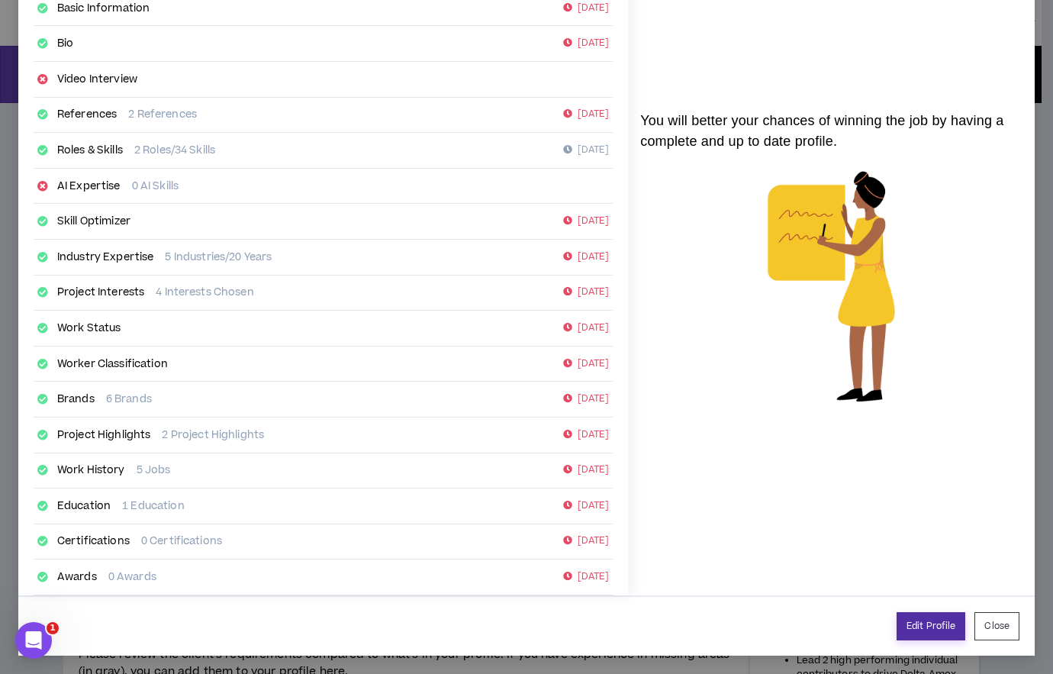
click at [925, 623] on link "Edit Profile" at bounding box center [930, 626] width 69 height 28
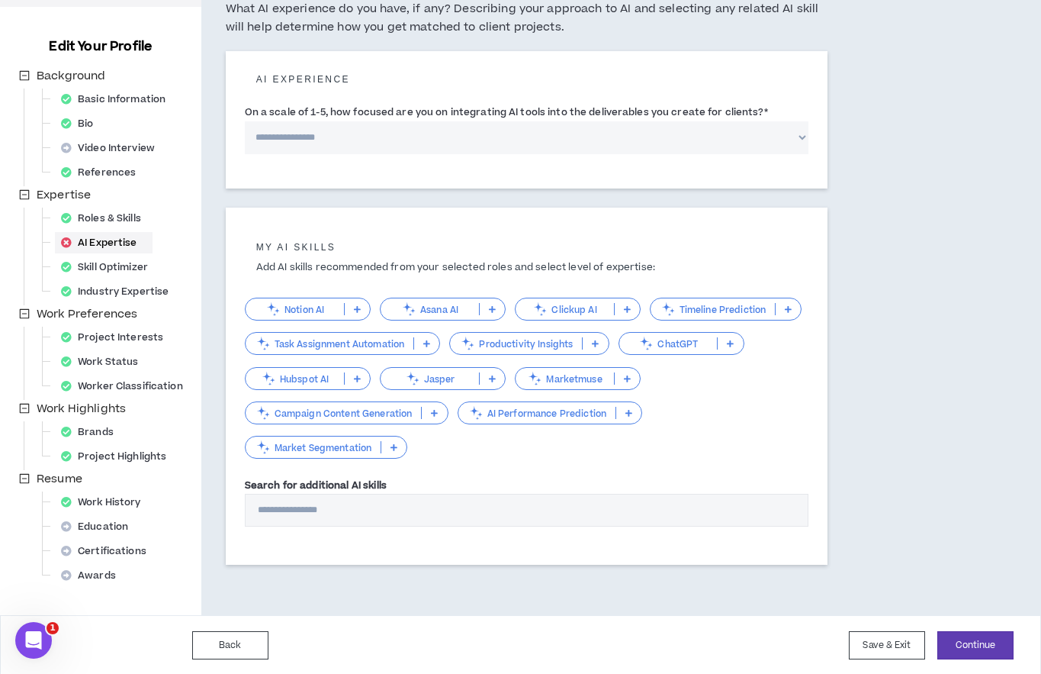
scroll to position [137, 0]
click at [731, 340] on icon at bounding box center [730, 342] width 7 height 8
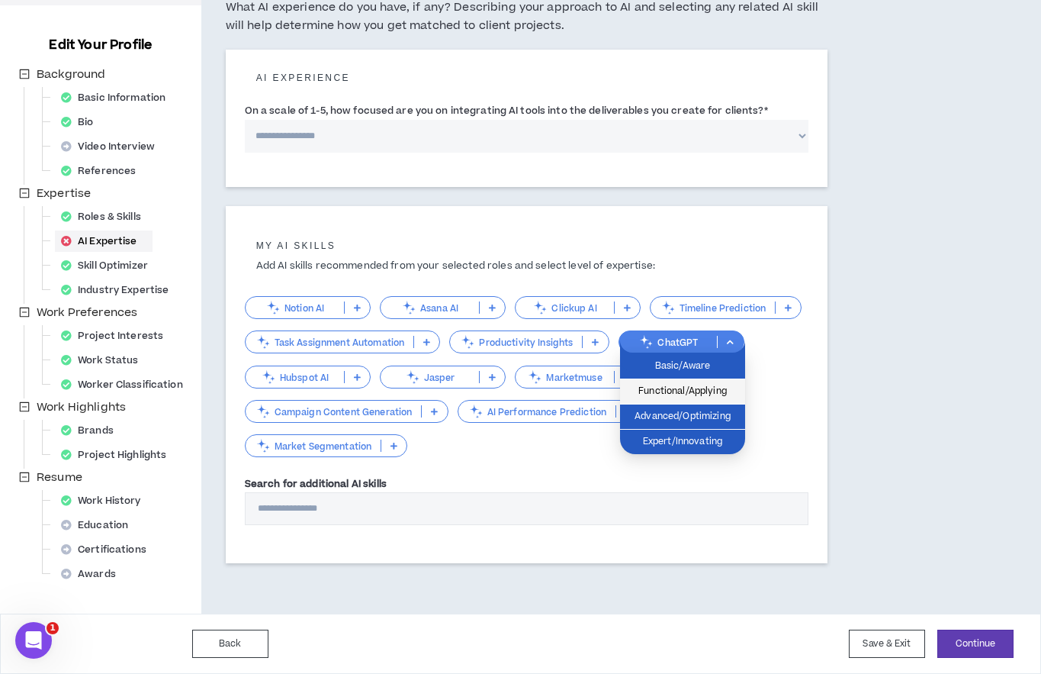
click at [713, 392] on span "Functional/Applying" at bounding box center [682, 391] width 107 height 17
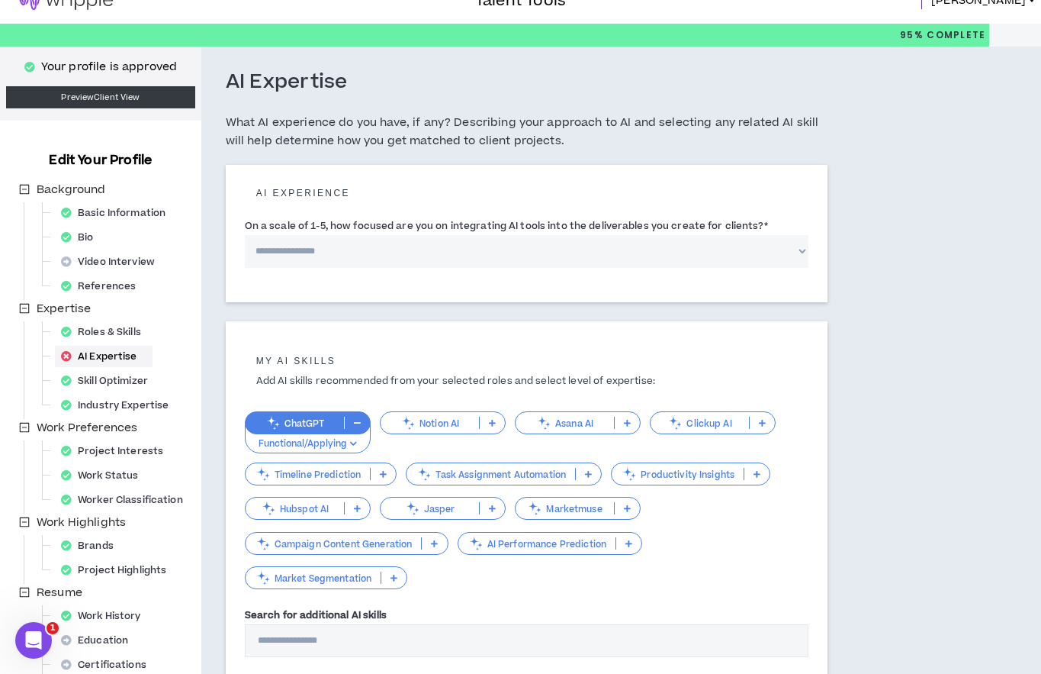
scroll to position [0, 0]
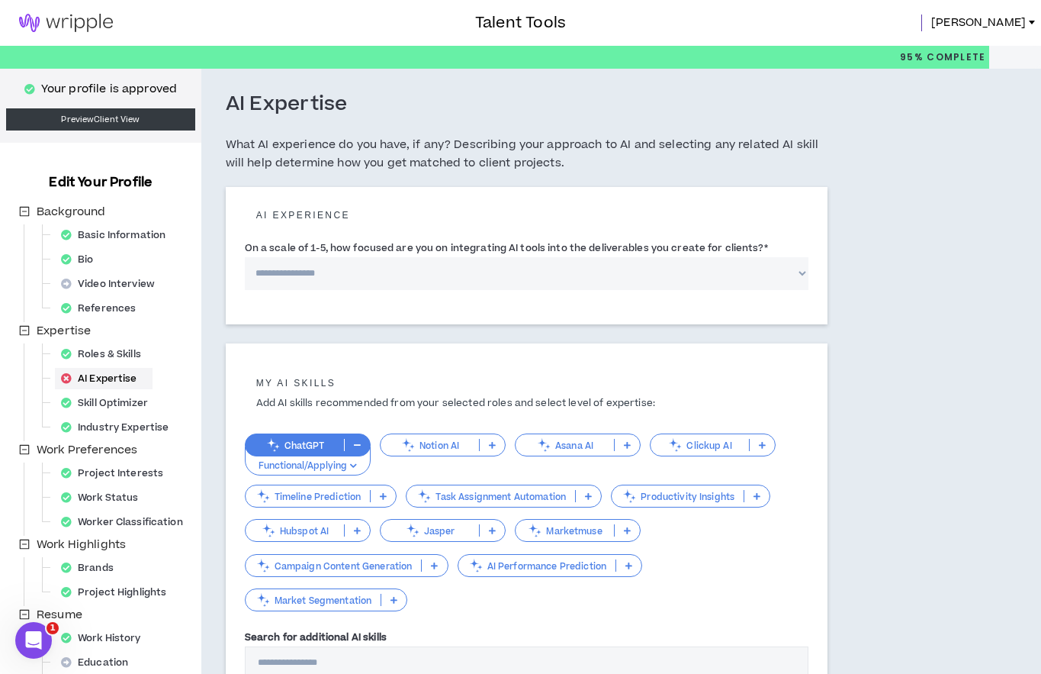
click at [349, 273] on select "**********" at bounding box center [527, 273] width 564 height 33
select select "*"
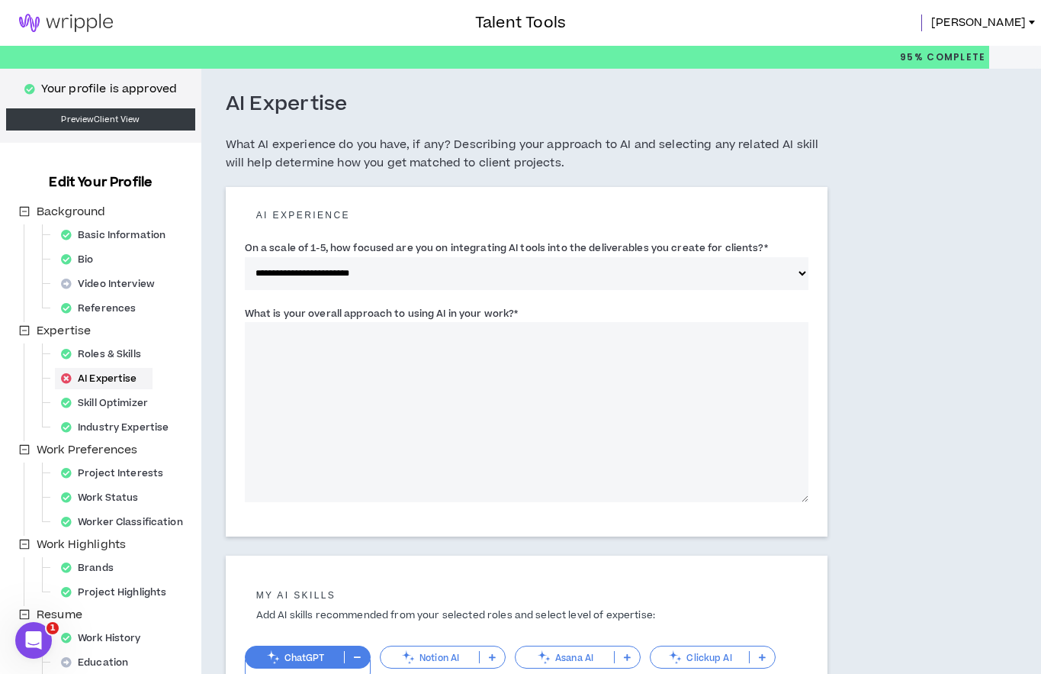
click at [452, 349] on textarea "What is your overall approach to using AI in your work? *" at bounding box center [527, 412] width 564 height 180
click at [538, 335] on textarea "**********" at bounding box center [527, 412] width 564 height 180
click at [601, 334] on textarea "**********" at bounding box center [527, 412] width 564 height 180
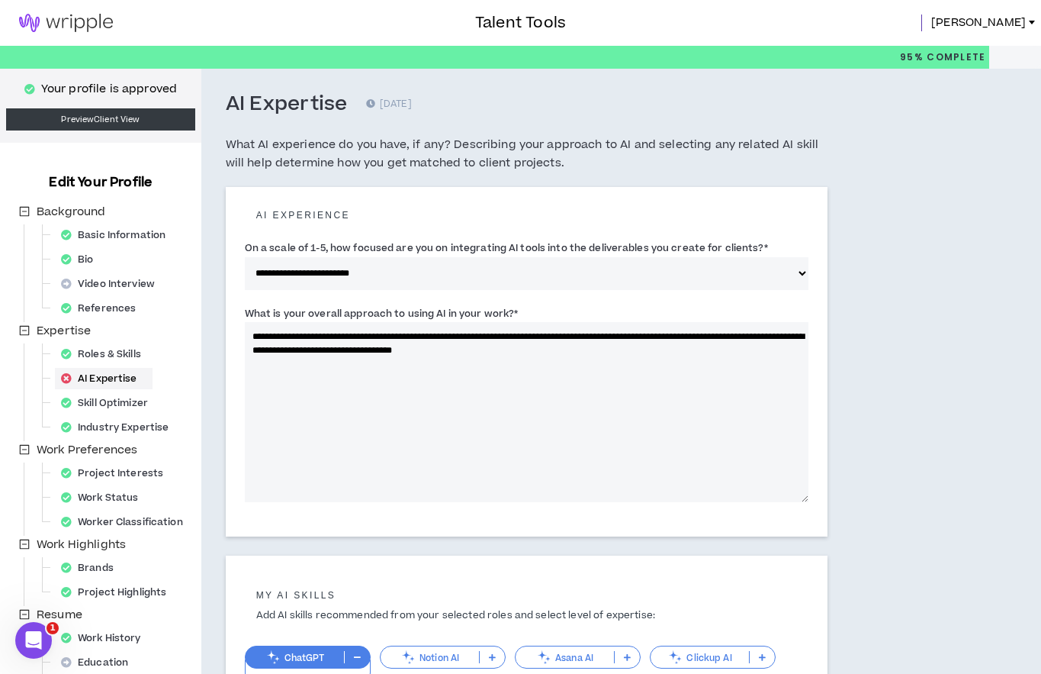
click at [597, 348] on textarea "**********" at bounding box center [527, 412] width 564 height 180
click at [683, 354] on textarea "**********" at bounding box center [527, 412] width 564 height 180
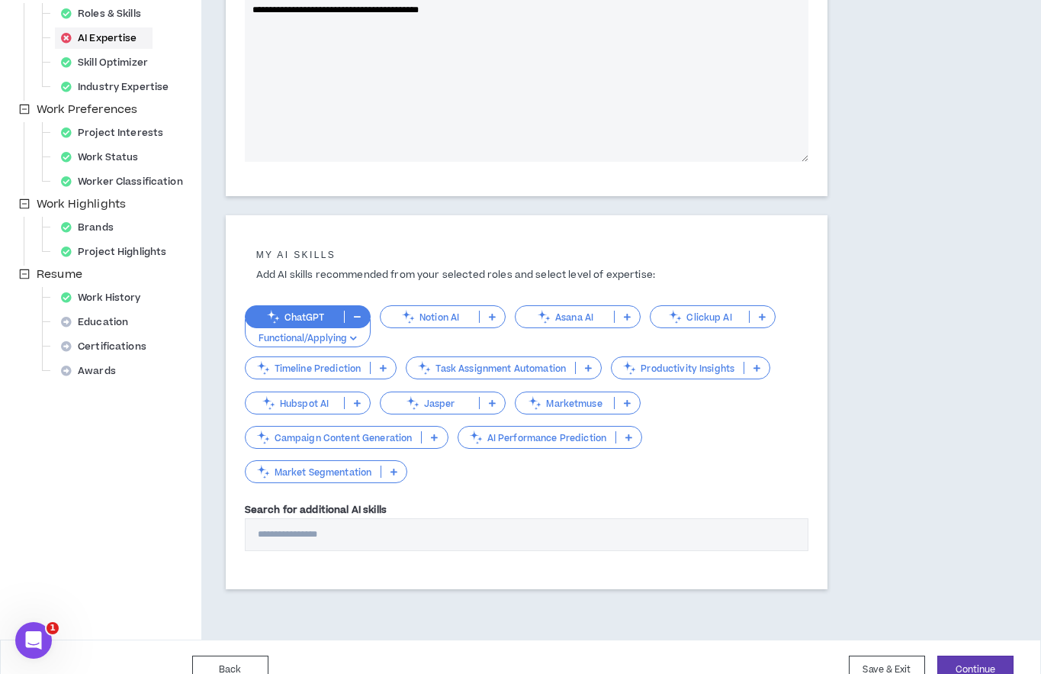
scroll to position [366, 0]
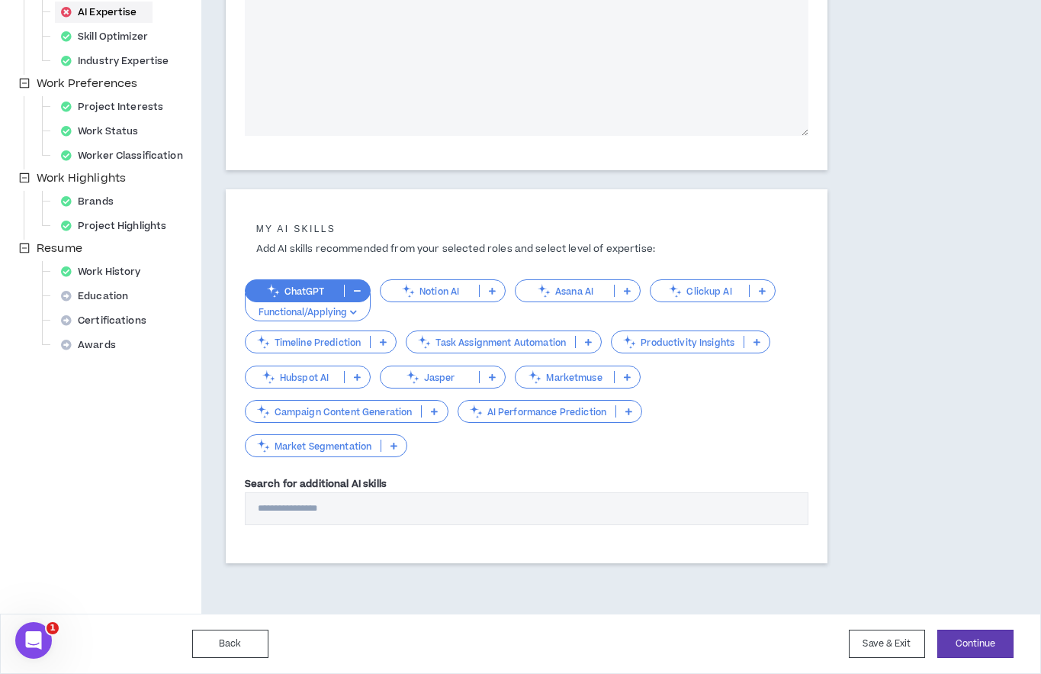
type textarea "**********"
click at [762, 342] on p at bounding box center [756, 342] width 25 height 12
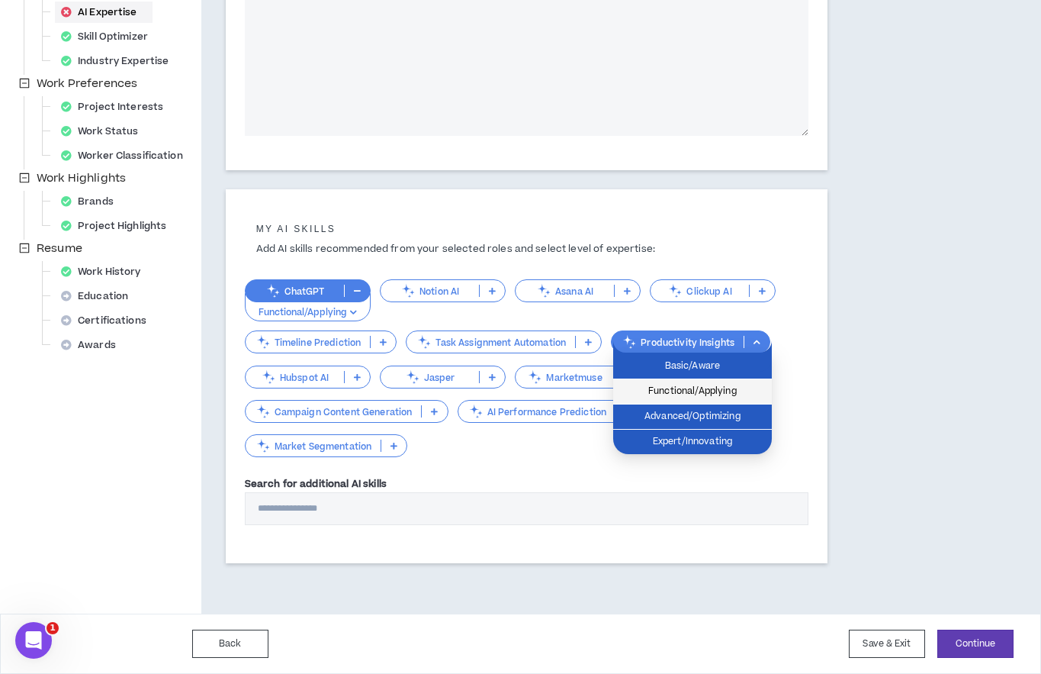
click at [694, 394] on span "Functional/Applying" at bounding box center [692, 391] width 140 height 17
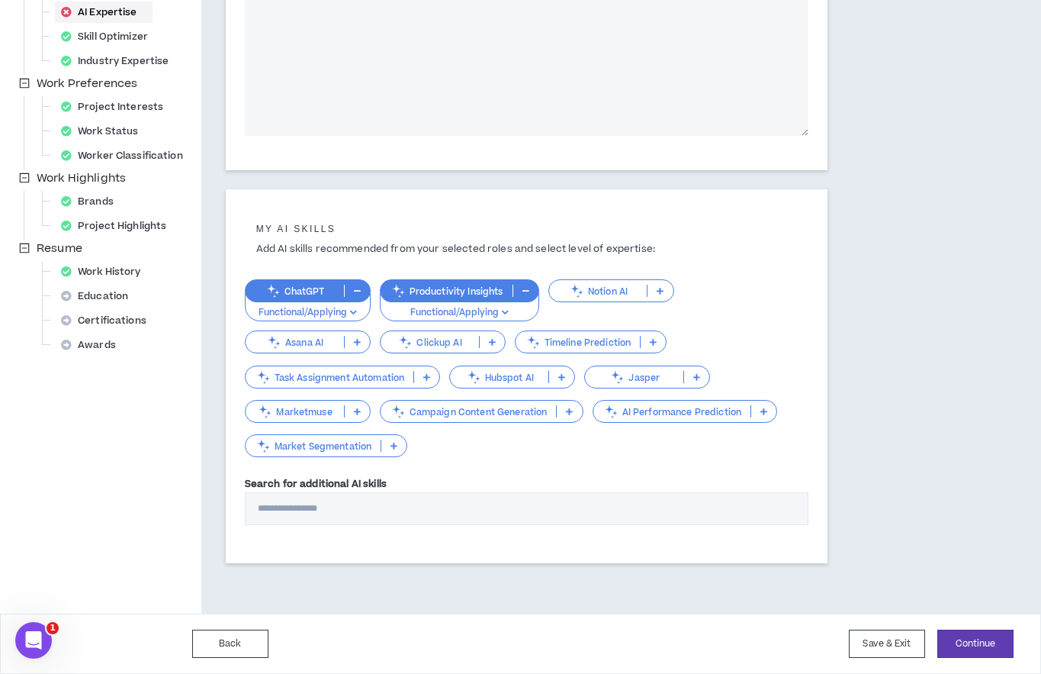
click at [432, 378] on p at bounding box center [426, 377] width 25 height 12
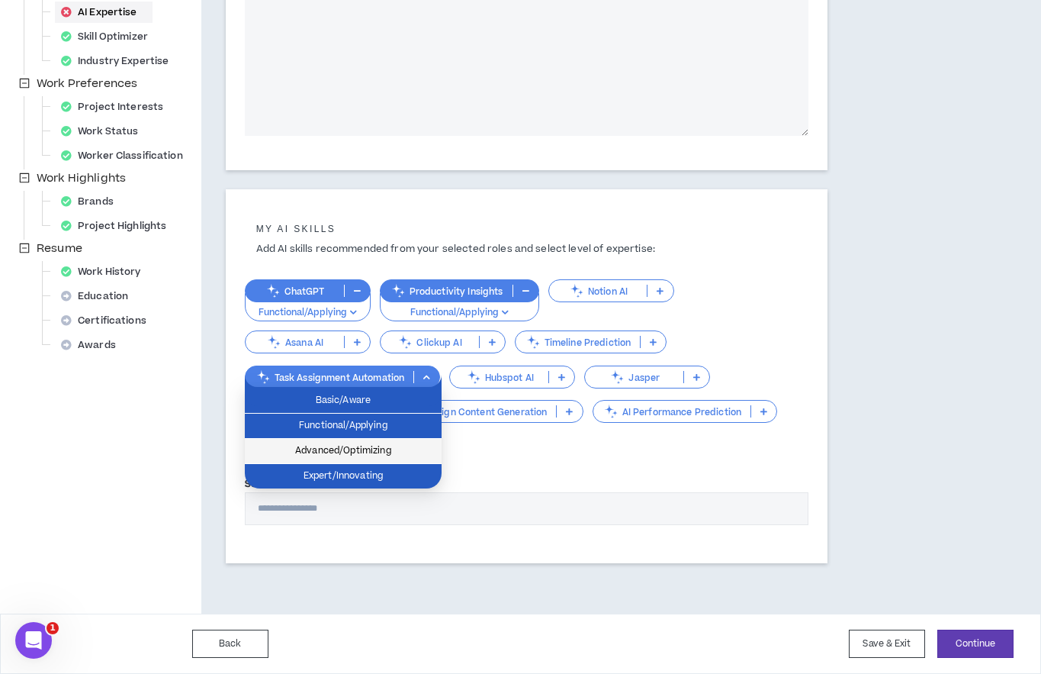
click at [396, 445] on span "Advanced/Optimizing" at bounding box center [343, 450] width 178 height 17
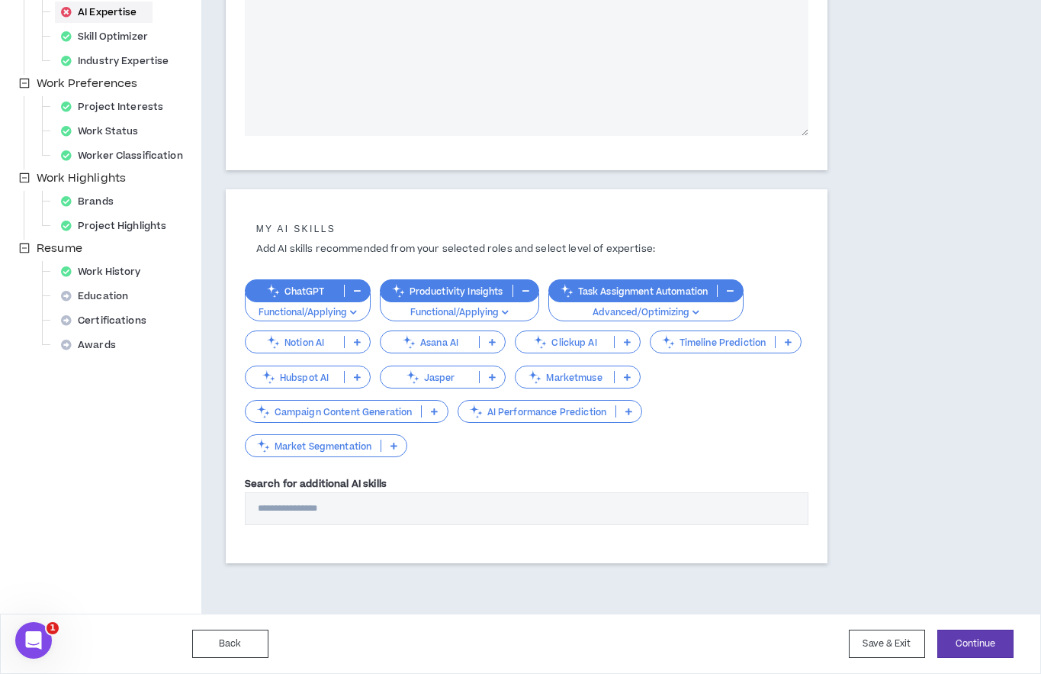
click at [355, 312] on icon "button" at bounding box center [353, 312] width 7 height 8
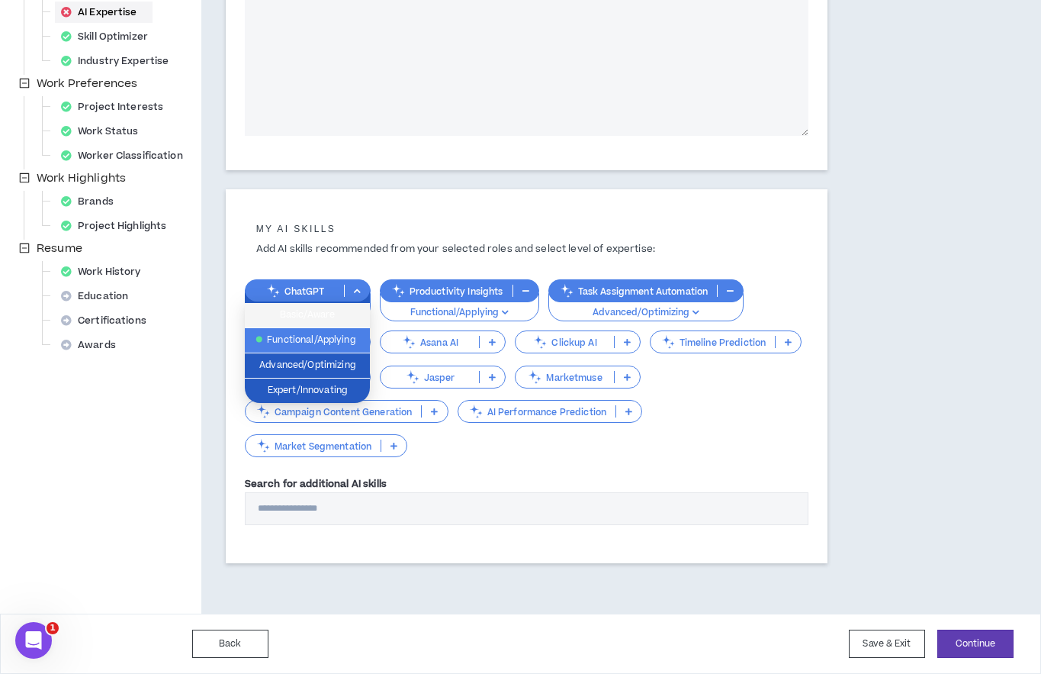
click at [355, 312] on span "Basic/Aware" at bounding box center [307, 315] width 107 height 17
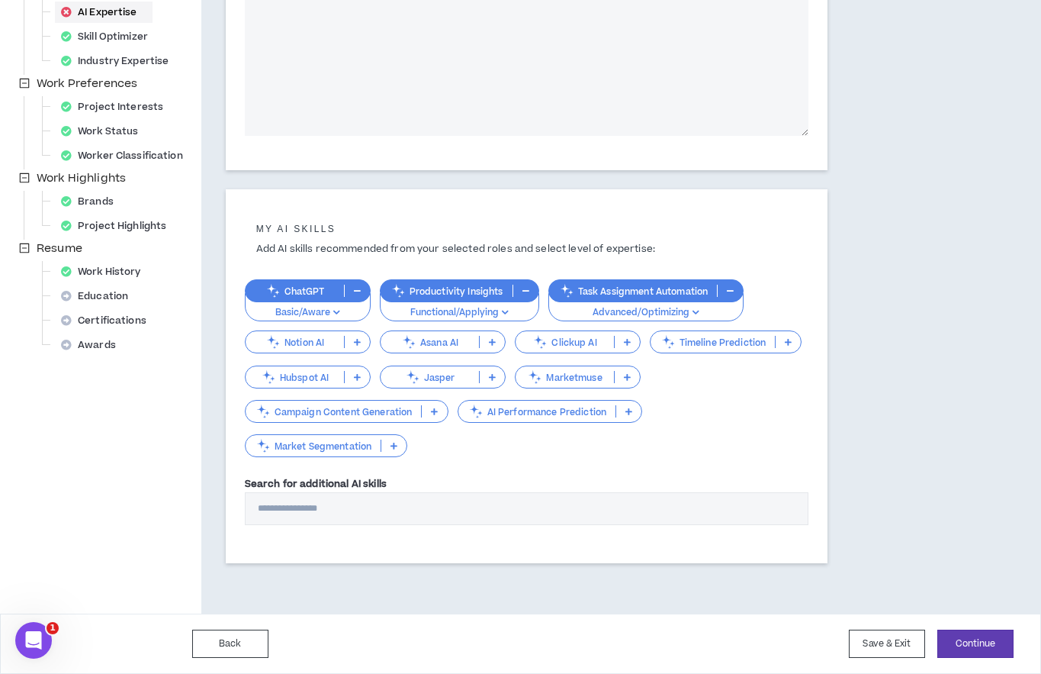
click at [355, 312] on p "Basic/Aware" at bounding box center [308, 313] width 106 height 14
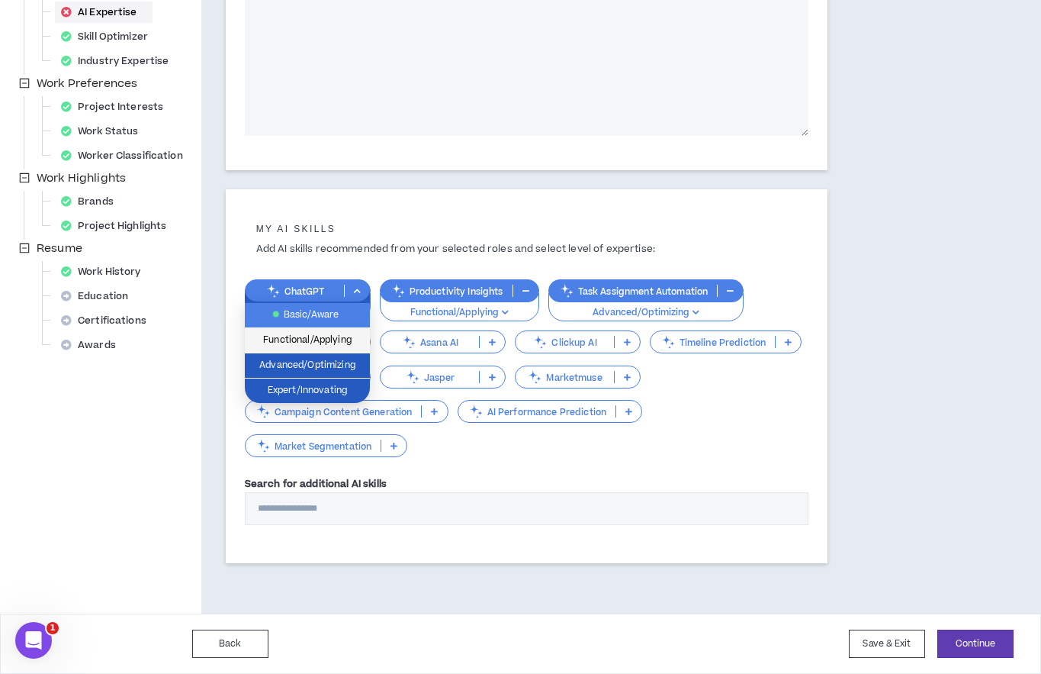
click at [347, 339] on span "Functional/Applying" at bounding box center [307, 340] width 107 height 17
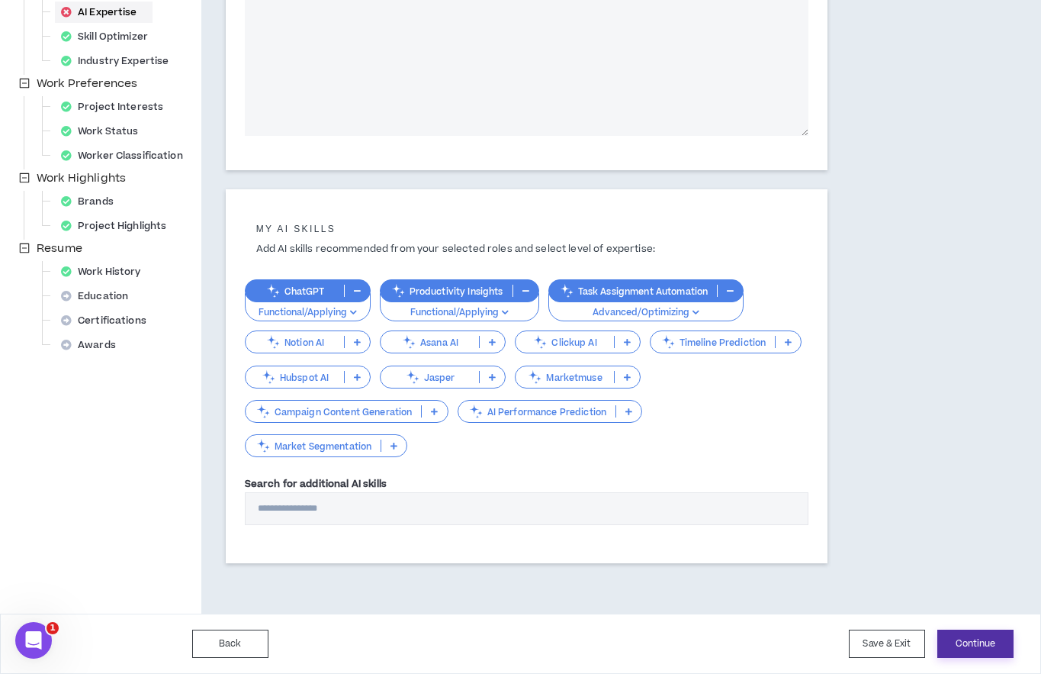
click at [987, 644] on button "Continue" at bounding box center [975, 643] width 76 height 28
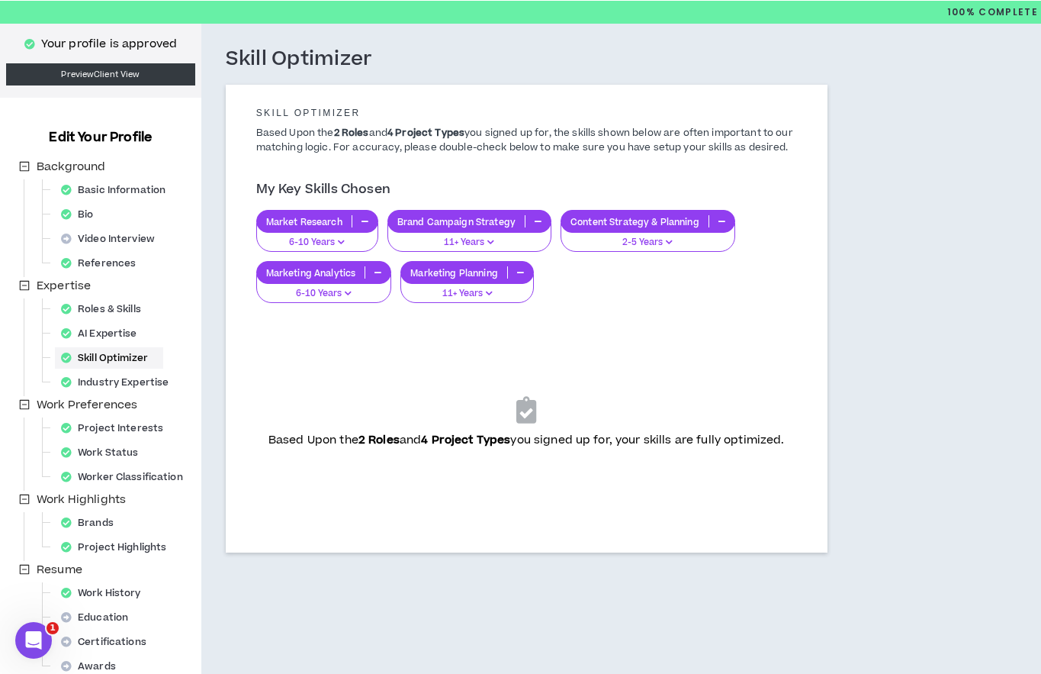
scroll to position [111, 0]
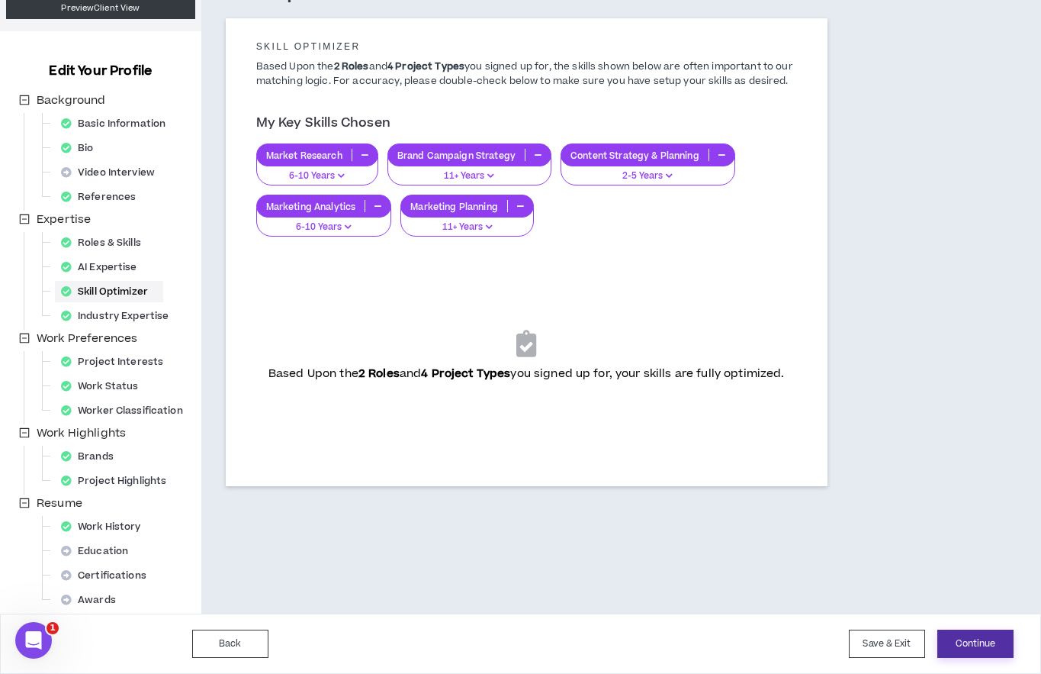
click at [965, 643] on button "Continue" at bounding box center [975, 643] width 76 height 28
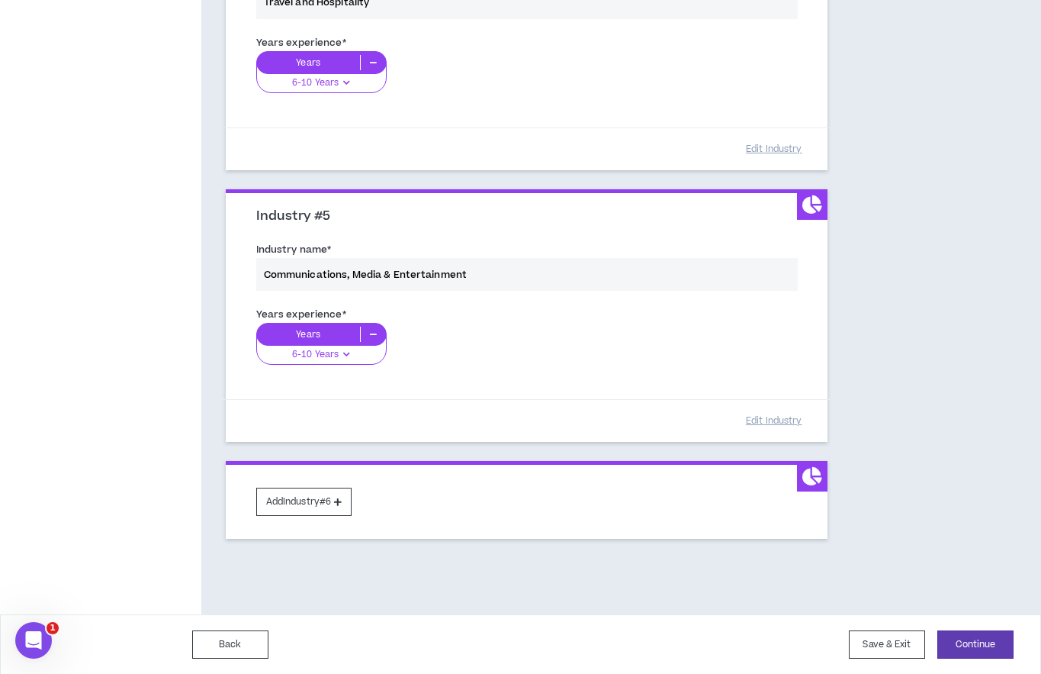
scroll to position [1068, 0]
click at [973, 640] on button "Continue" at bounding box center [975, 643] width 76 height 28
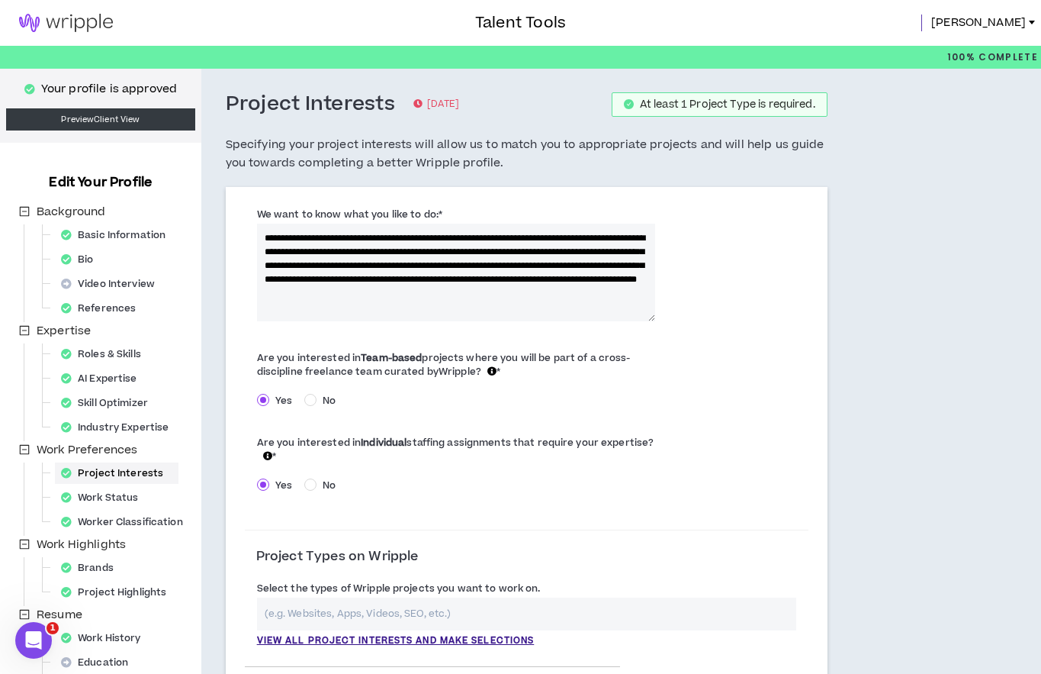
scroll to position [893, 0]
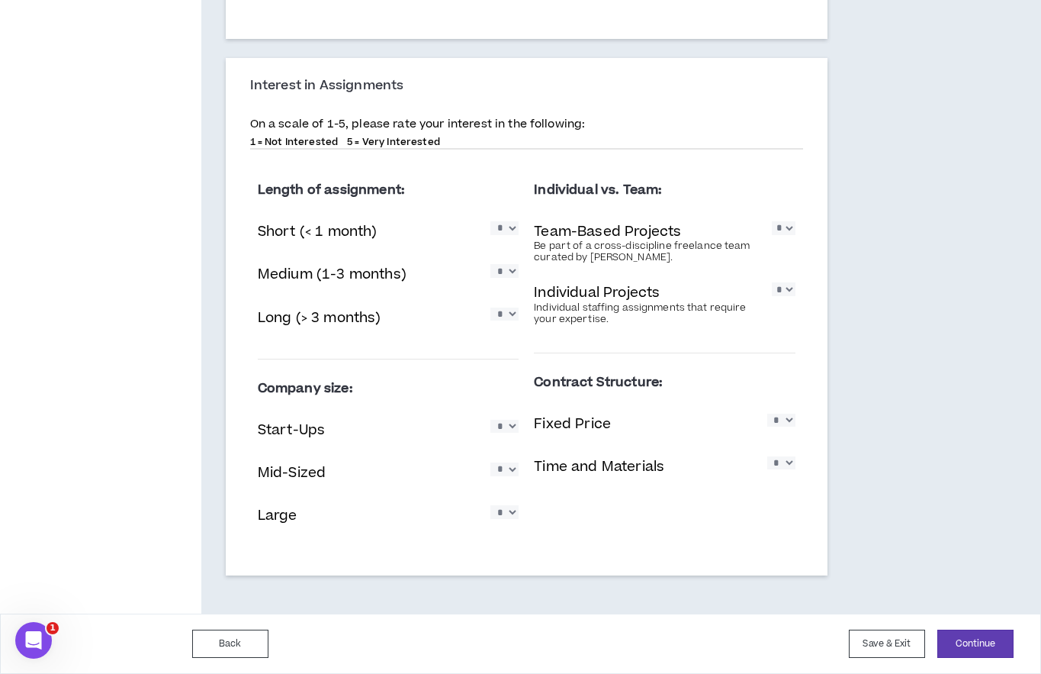
click at [509, 313] on select "* * * * *" at bounding box center [504, 313] width 28 height 13
select select "*"
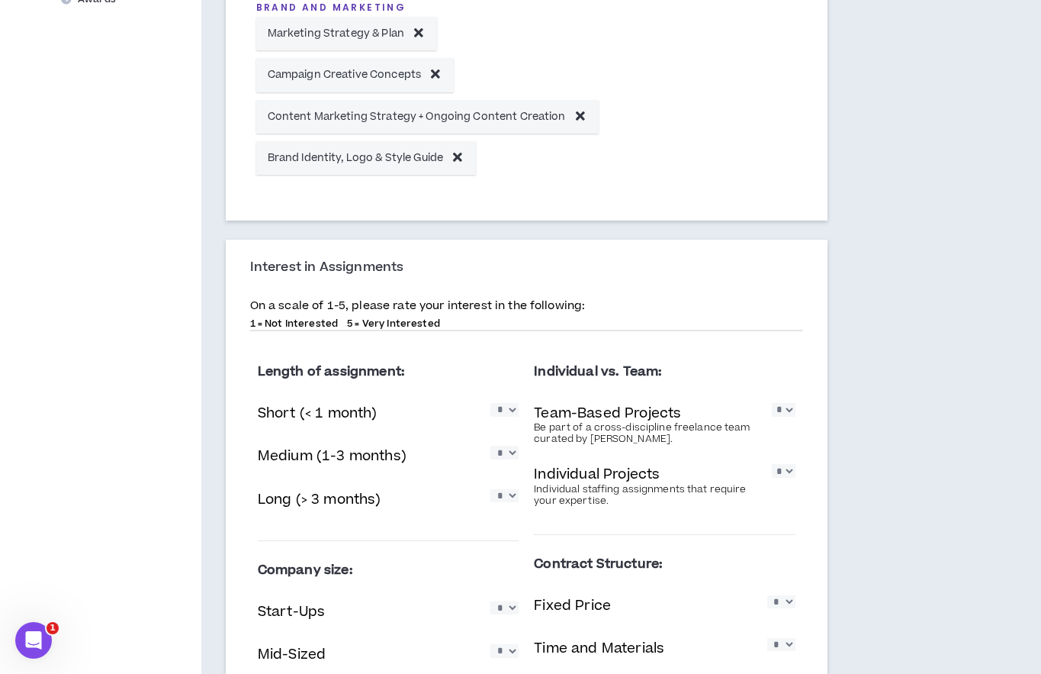
scroll to position [814, 0]
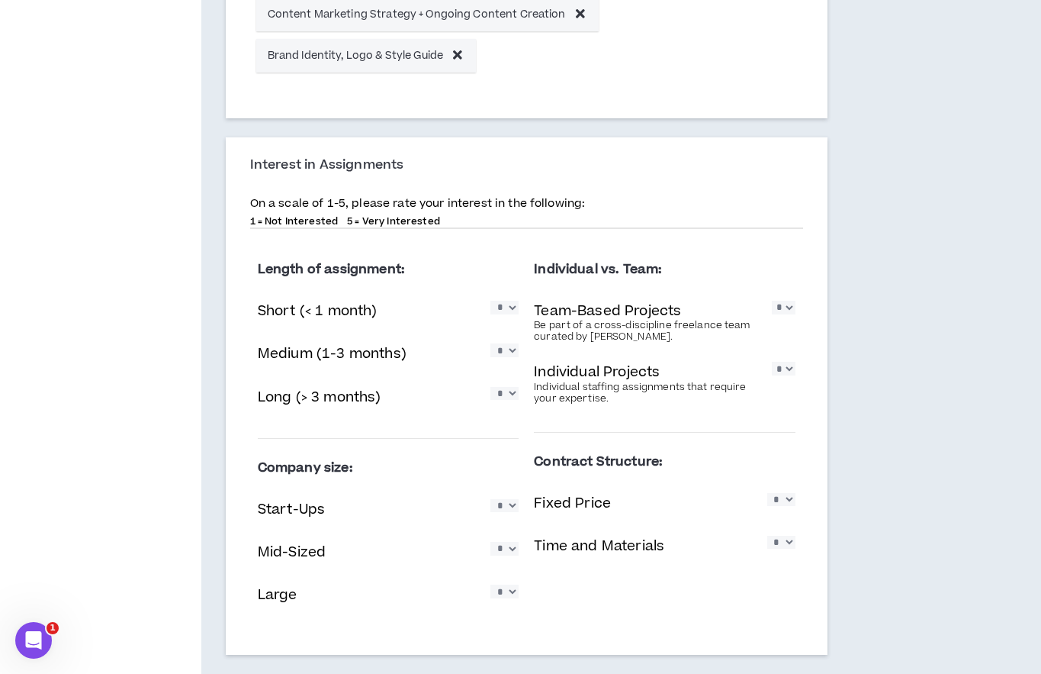
click at [789, 369] on select "* * * * *" at bounding box center [783, 368] width 23 height 13
select select "*"
click at [793, 307] on select "* * * * *" at bounding box center [783, 307] width 23 height 13
select select "*"
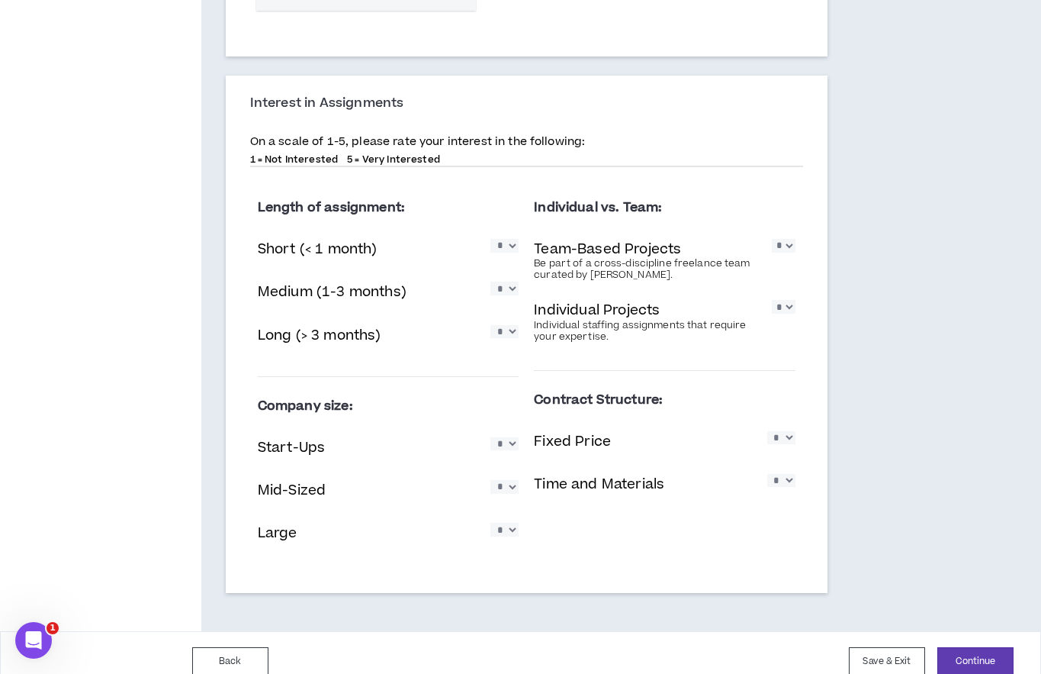
scroll to position [893, 0]
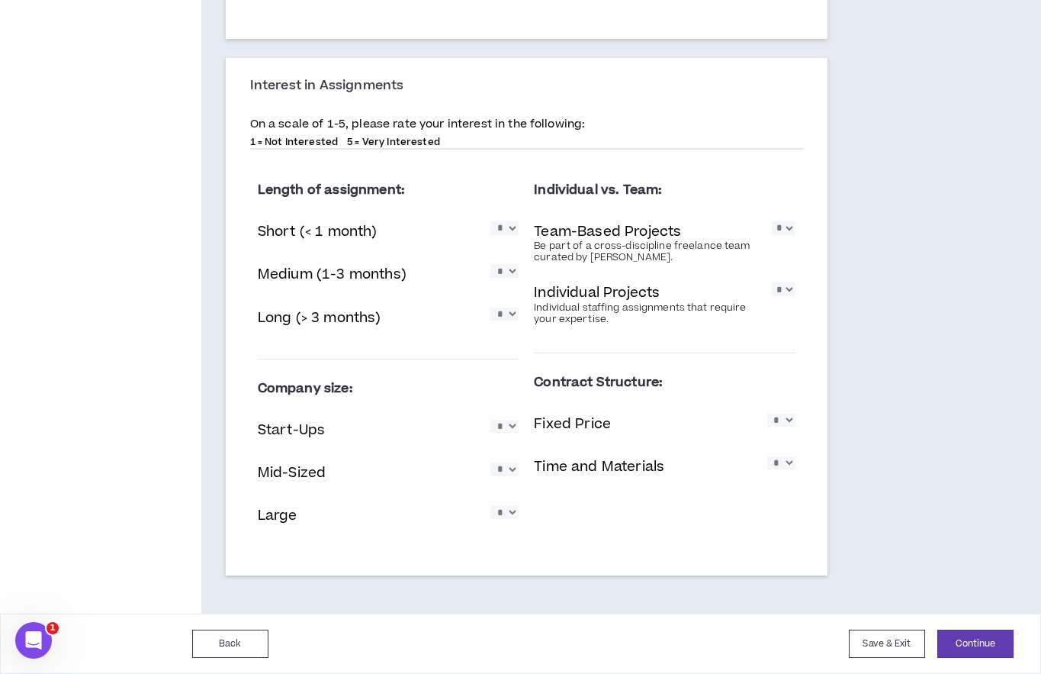
click at [512, 513] on select "* * * * *" at bounding box center [504, 511] width 28 height 13
select select "*"
click at [510, 471] on select "* * * * *" at bounding box center [504, 468] width 28 height 13
select select "*"
click at [794, 420] on select "* * * * *" at bounding box center [781, 419] width 28 height 13
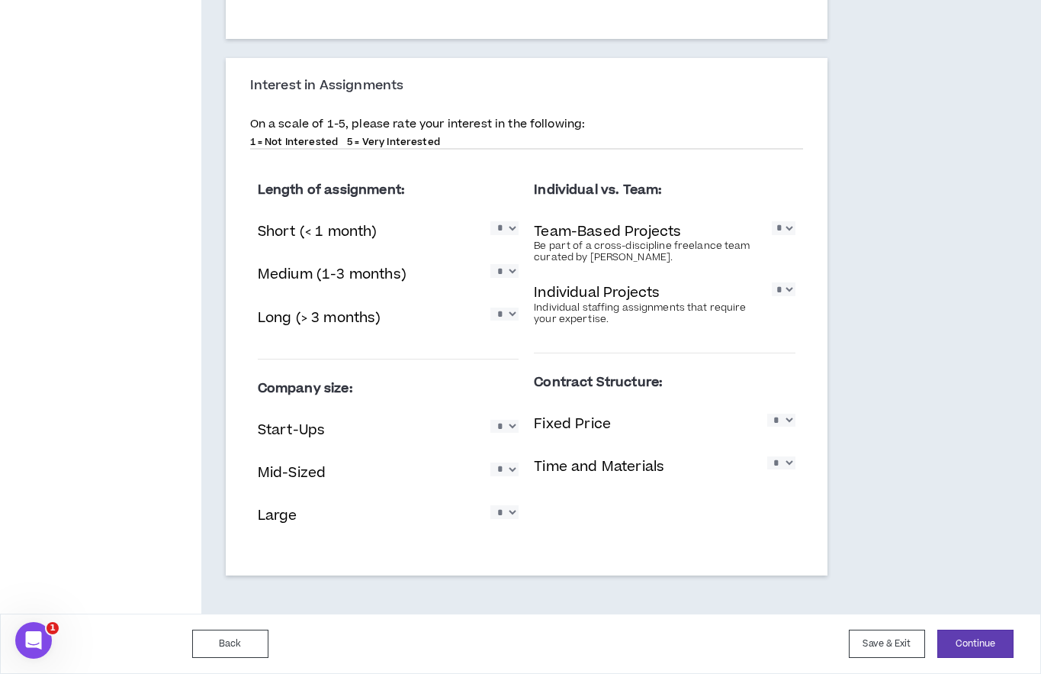
select select "*"
click at [790, 465] on select "* * * * *" at bounding box center [781, 462] width 28 height 13
select select "*"
click at [983, 645] on button "Continue" at bounding box center [975, 643] width 76 height 28
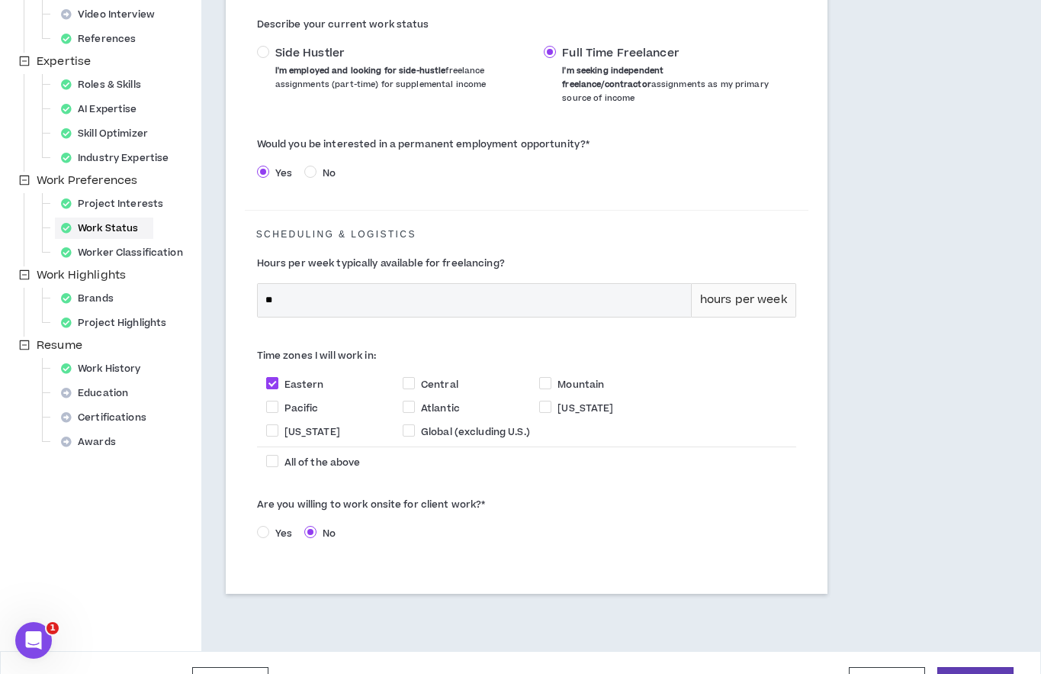
scroll to position [293, 0]
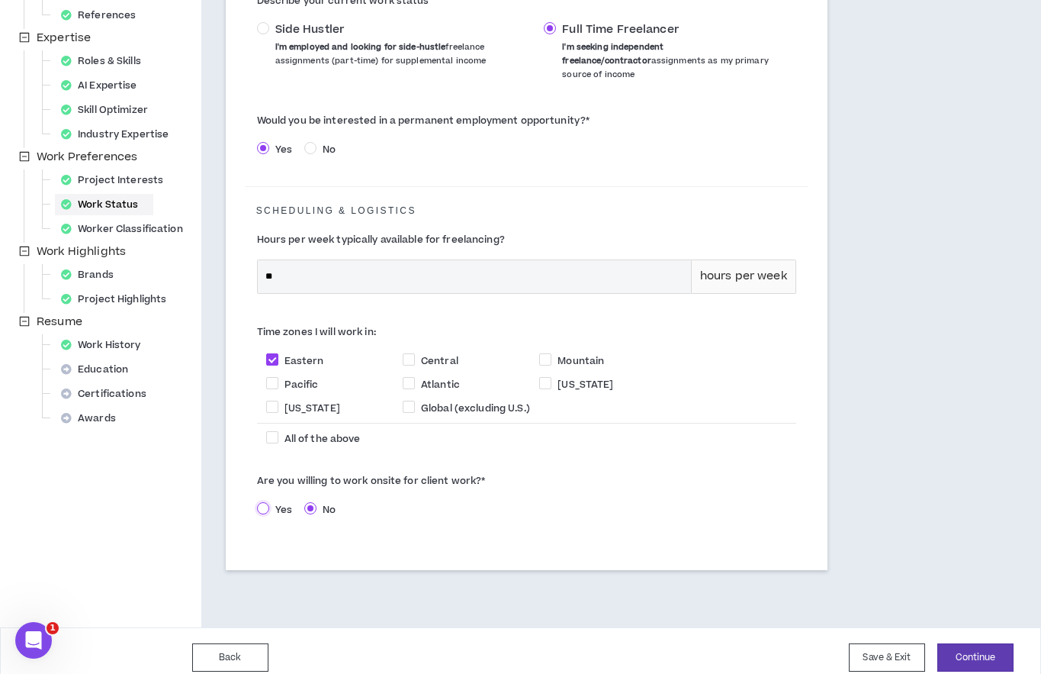
select select "*"
select select "*****"
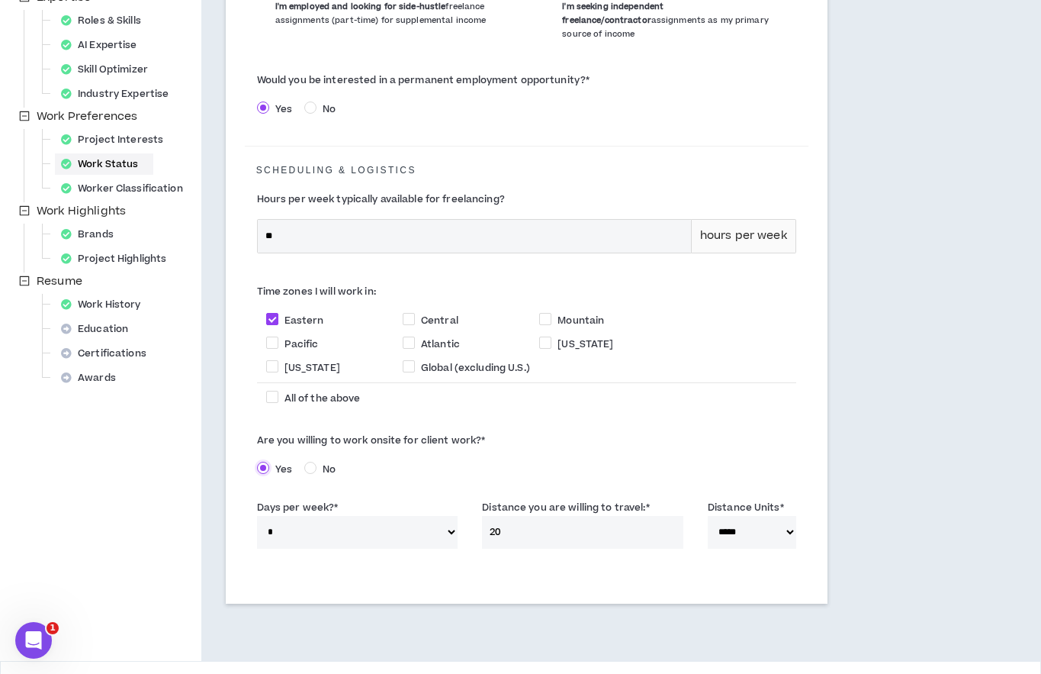
scroll to position [367, 0]
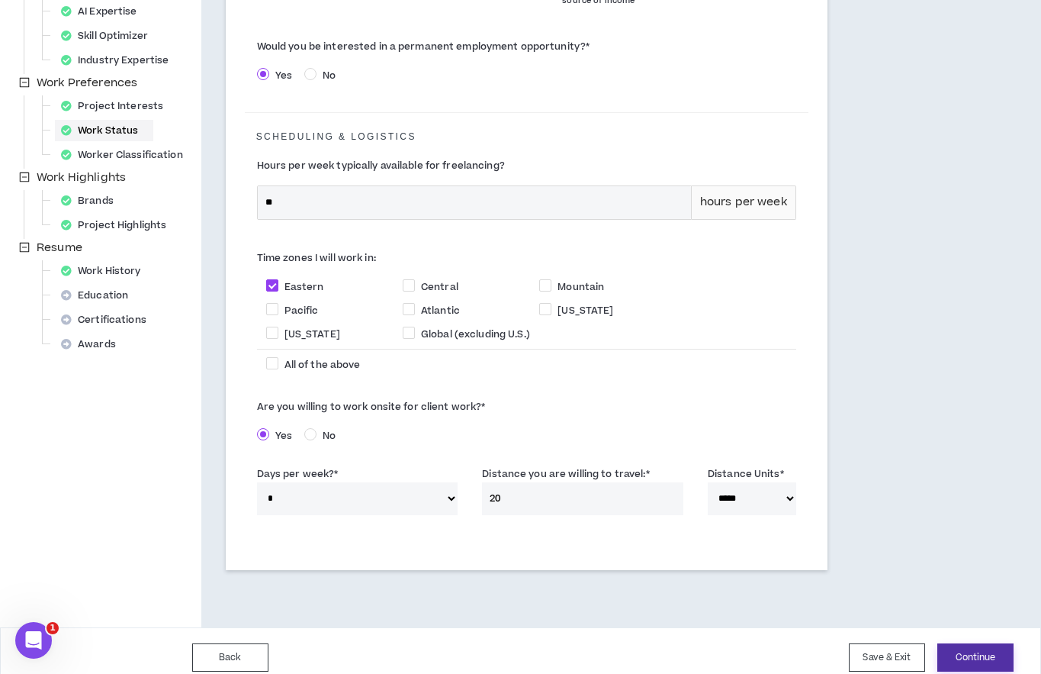
click at [979, 643] on button "Continue" at bounding box center [975, 657] width 76 height 28
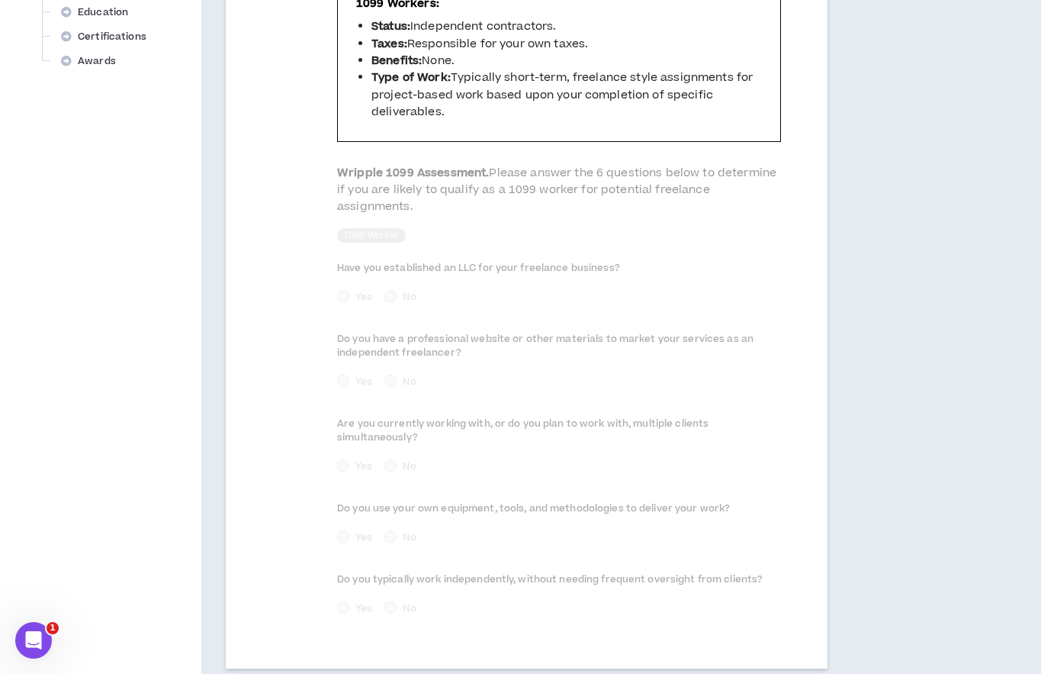
scroll to position [744, 0]
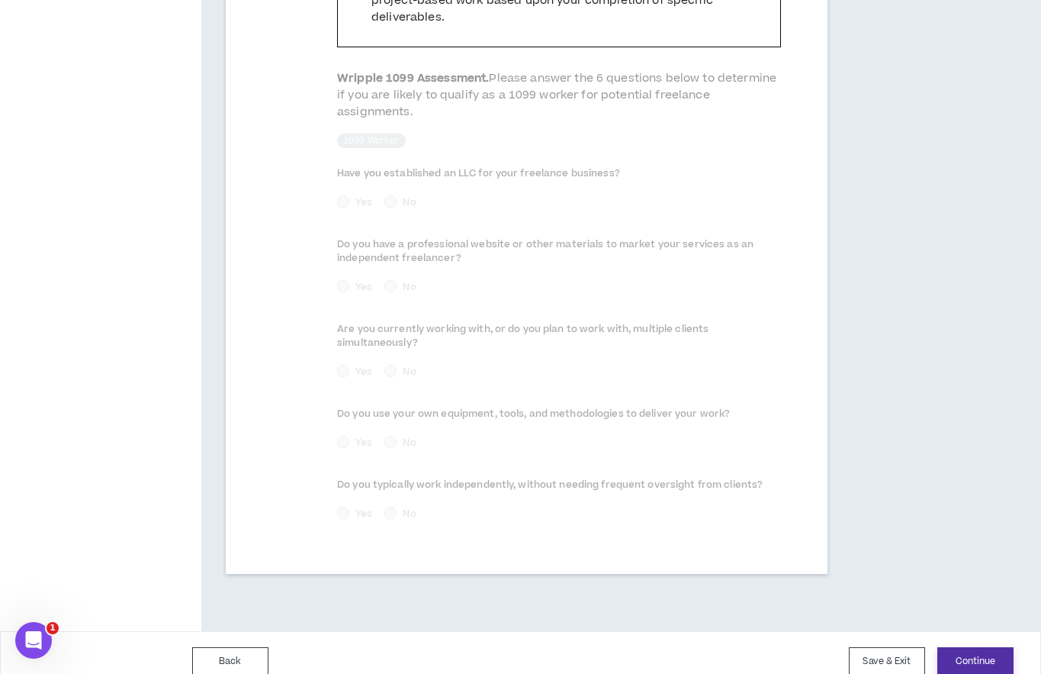
click at [998, 647] on button "Continue" at bounding box center [975, 661] width 76 height 28
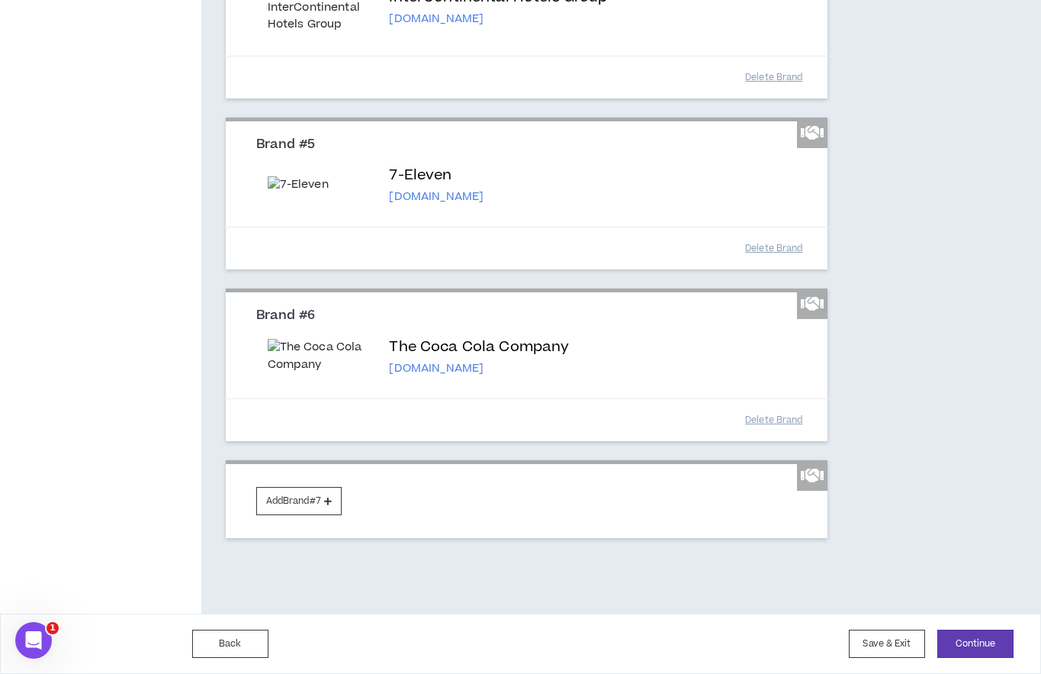
scroll to position [995, 0]
click at [995, 647] on button "Continue" at bounding box center [975, 643] width 76 height 28
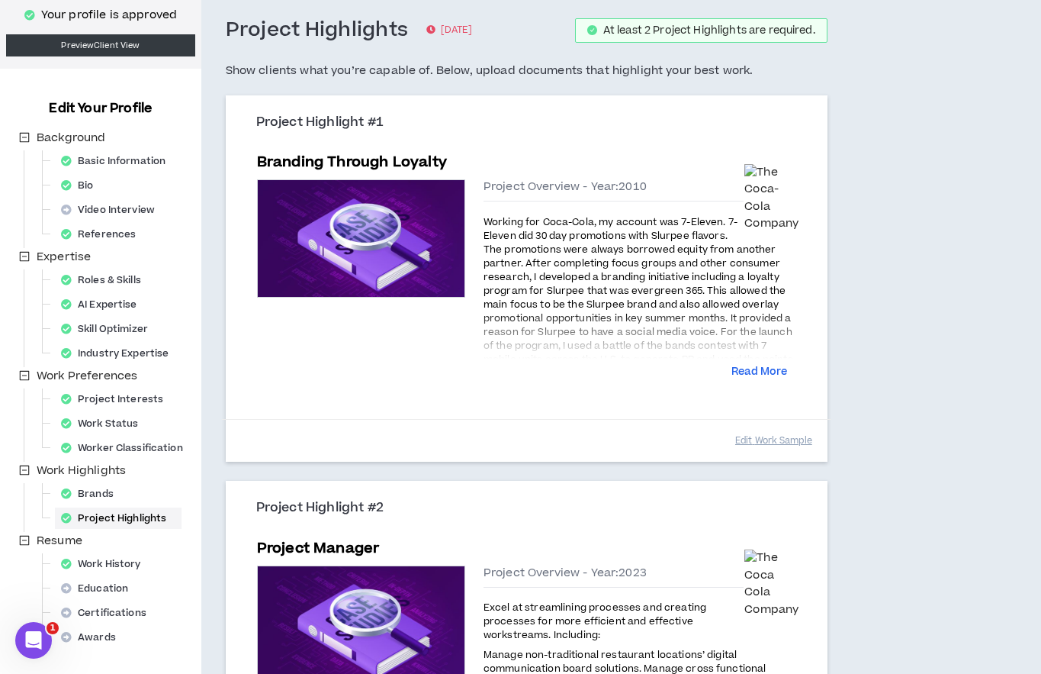
scroll to position [462, 0]
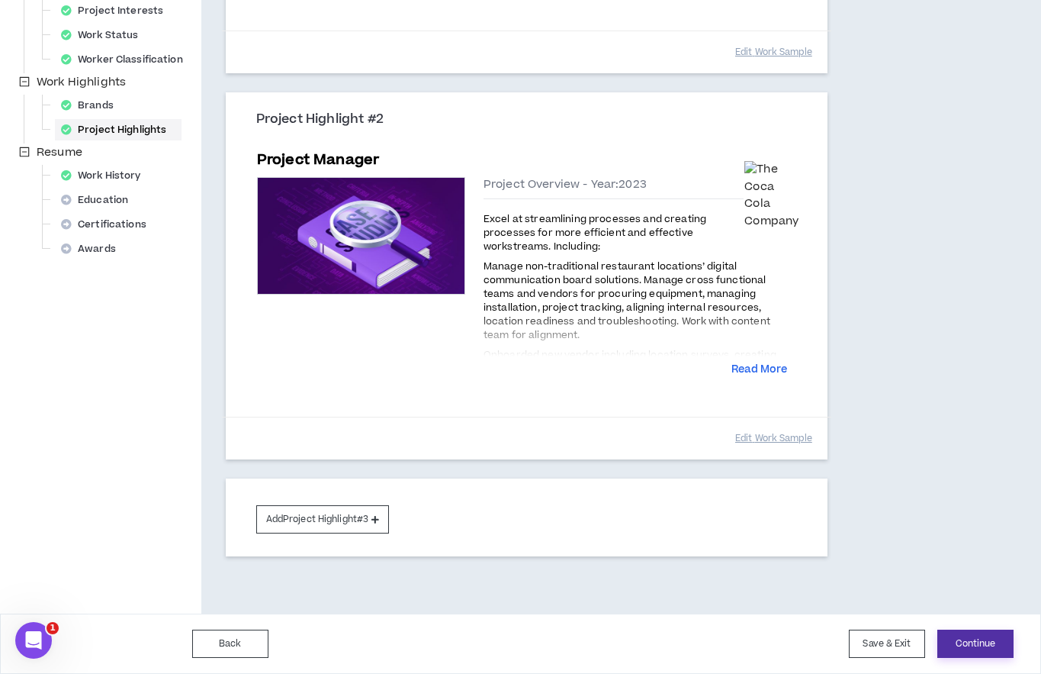
click at [963, 640] on button "Continue" at bounding box center [975, 643] width 76 height 28
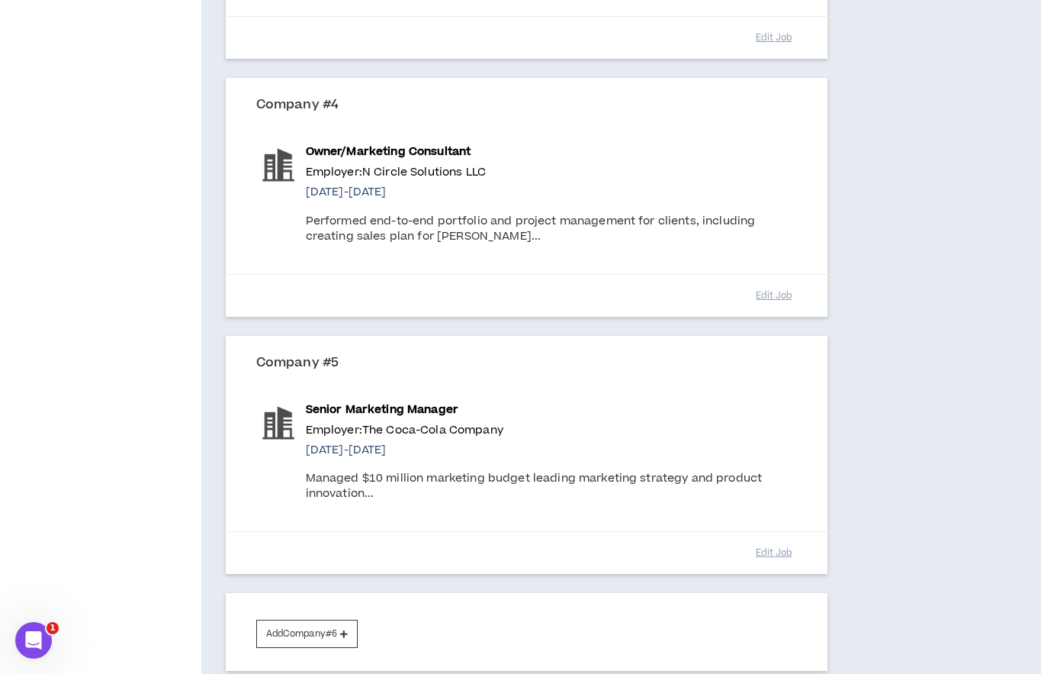
scroll to position [1043, 0]
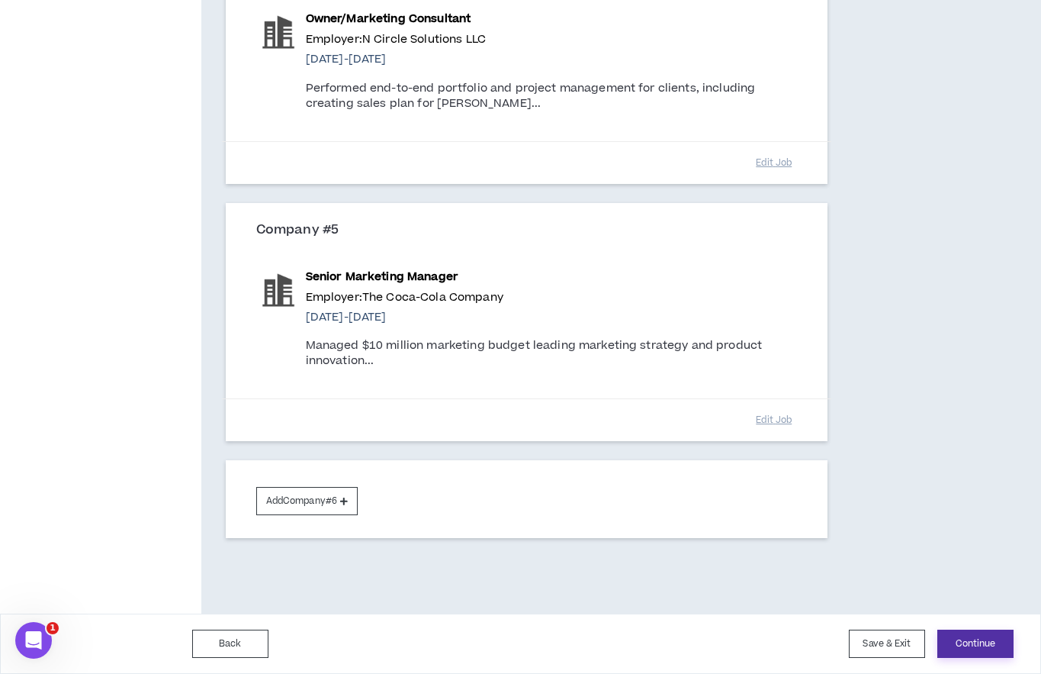
click at [973, 645] on button "Continue" at bounding box center [975, 643] width 76 height 28
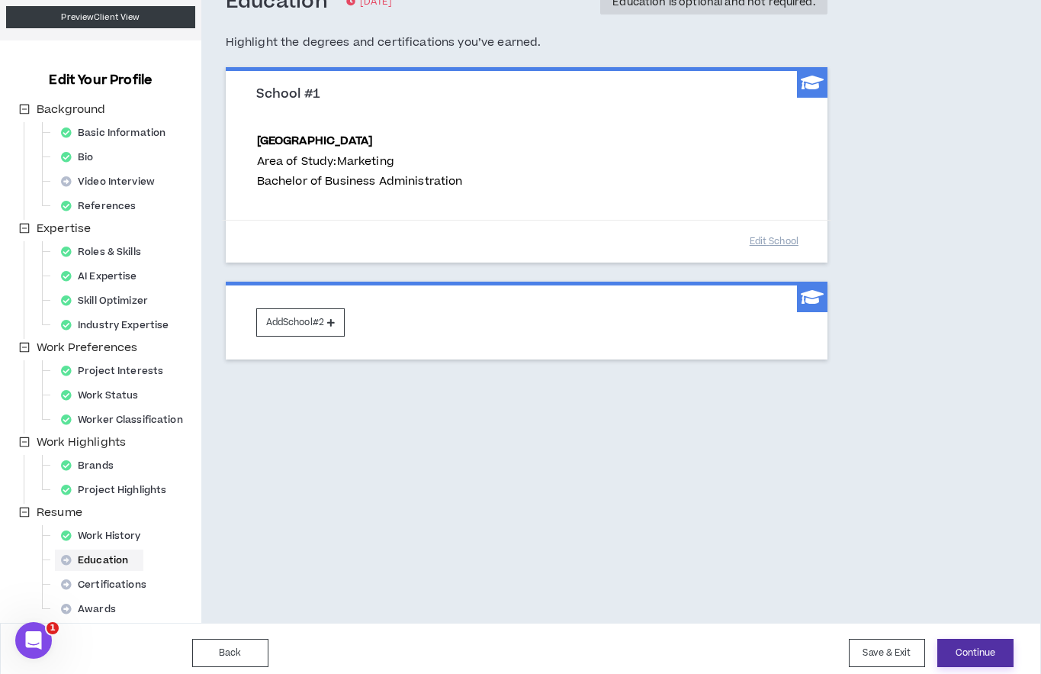
scroll to position [111, 0]
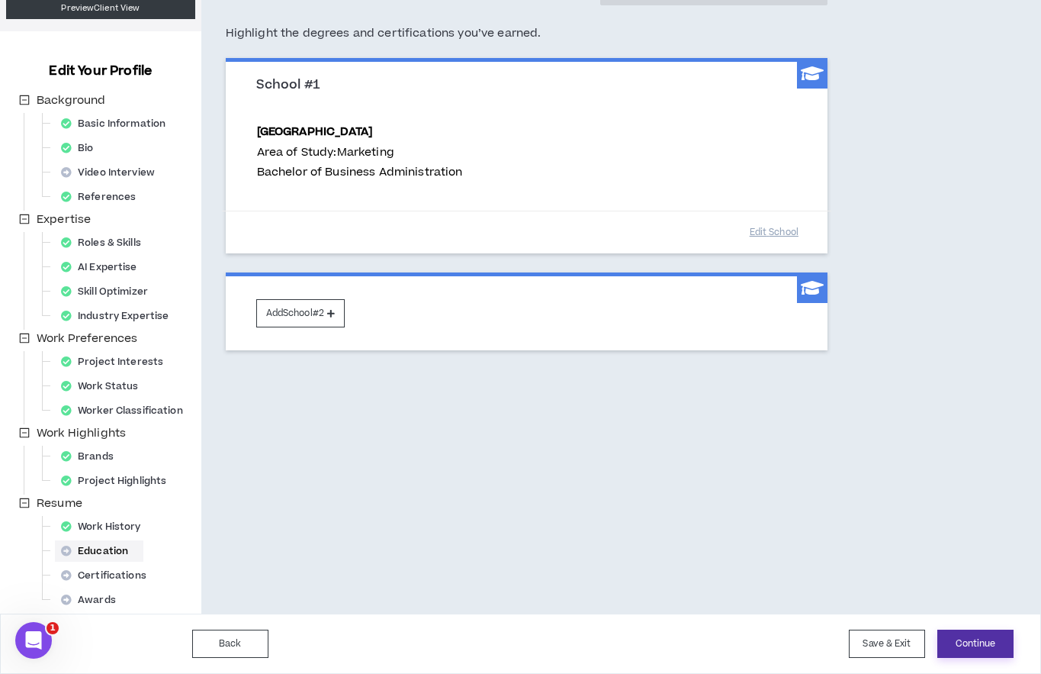
click at [984, 639] on button "Continue" at bounding box center [975, 643] width 76 height 28
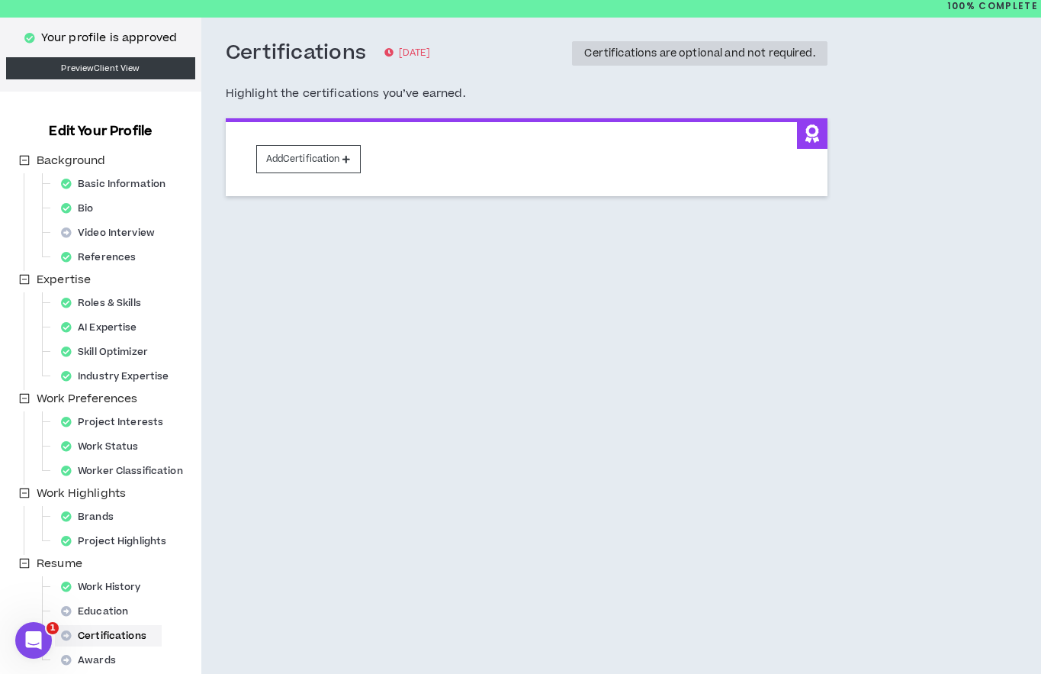
scroll to position [111, 0]
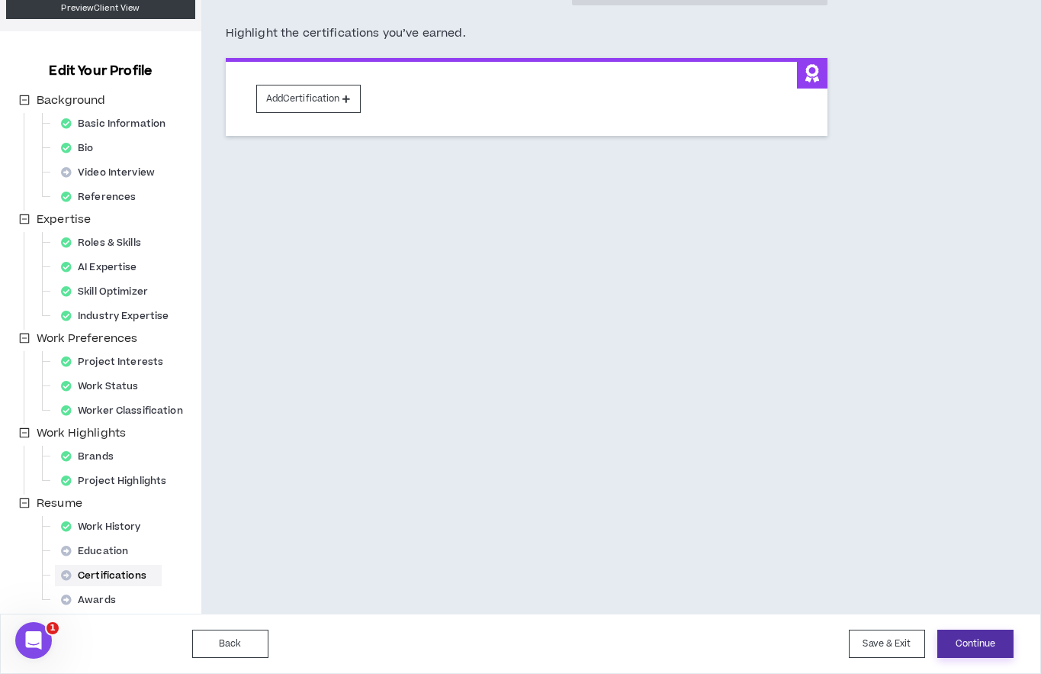
click at [984, 639] on button "Continue" at bounding box center [975, 643] width 76 height 28
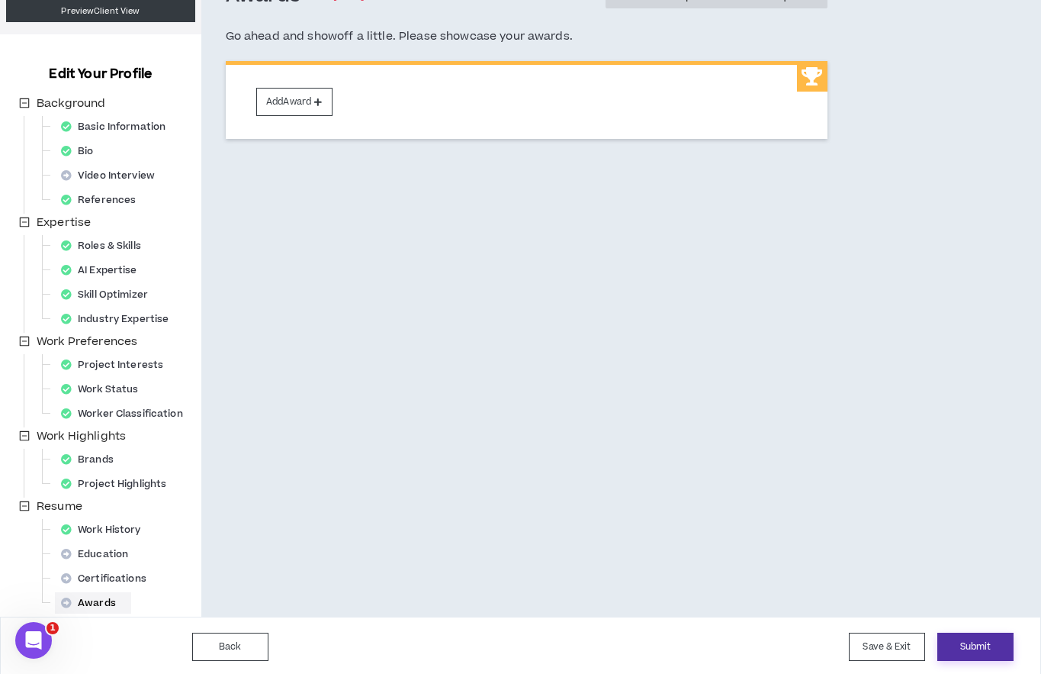
scroll to position [111, 0]
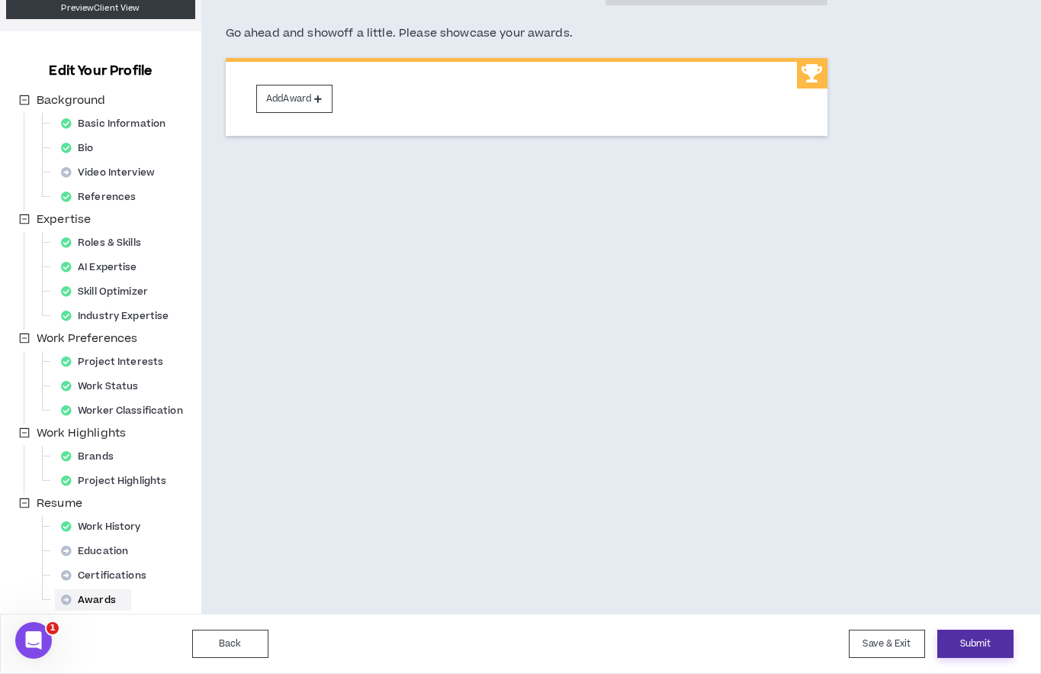
click at [986, 639] on button "Submit" at bounding box center [975, 643] width 76 height 28
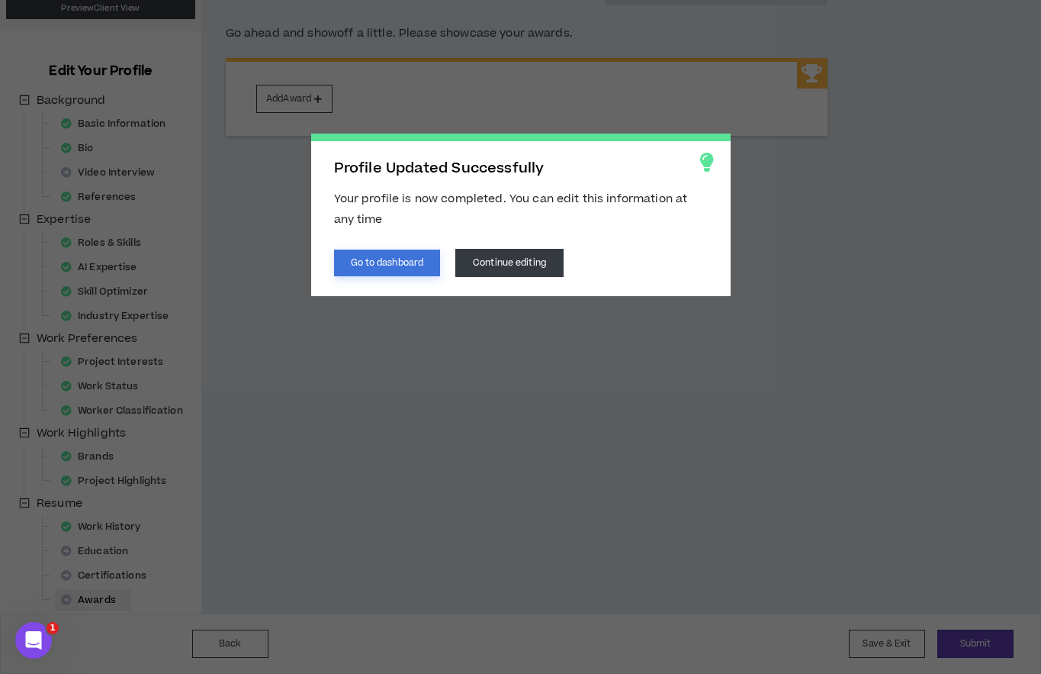
click at [396, 264] on button "Go to dashboard" at bounding box center [387, 262] width 107 height 27
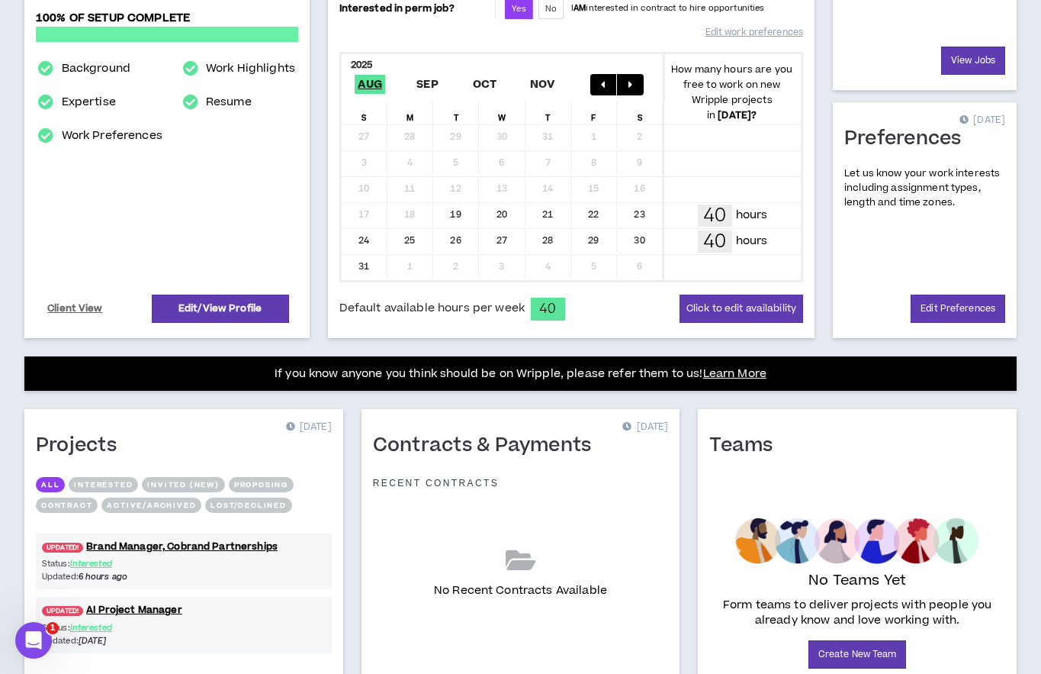
scroll to position [382, 0]
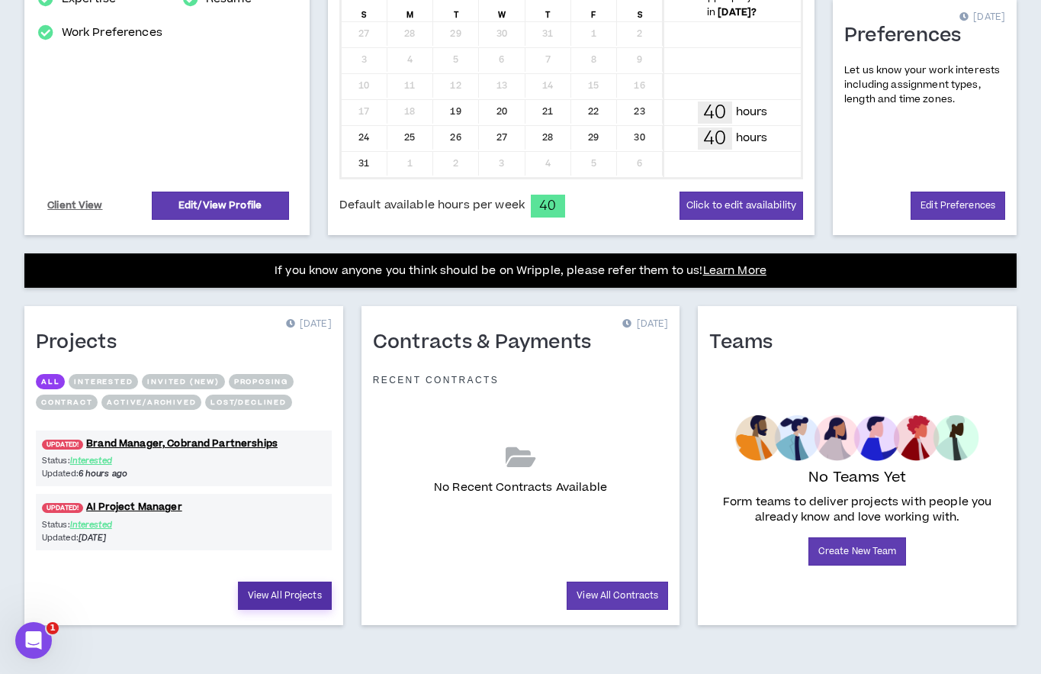
click at [292, 588] on link "View All Projects" at bounding box center [285, 595] width 94 height 28
